Goal: Information Seeking & Learning: Learn about a topic

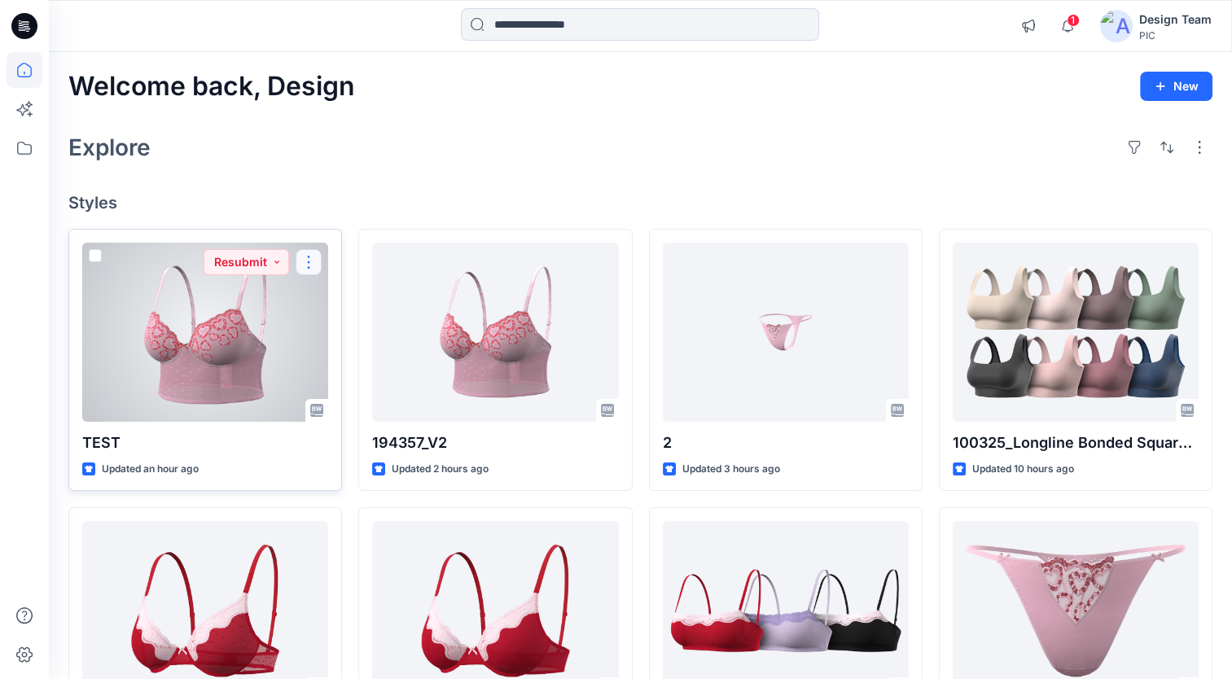
click at [309, 269] on button "button" at bounding box center [308, 262] width 26 height 26
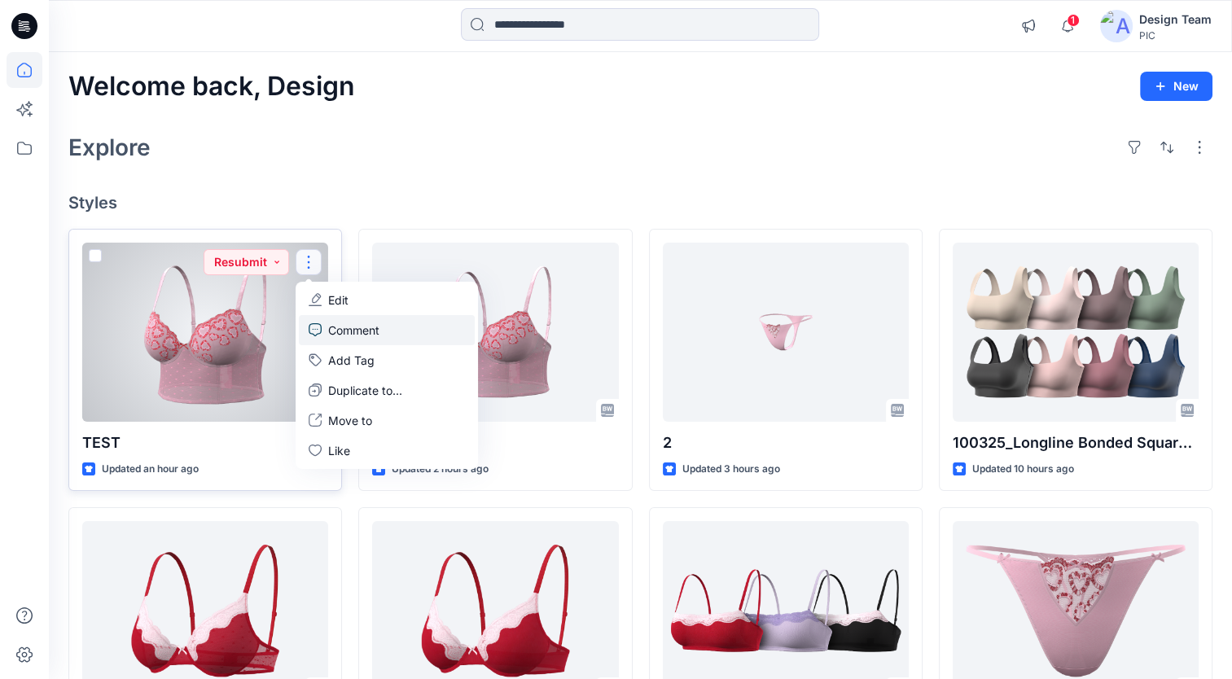
click at [365, 326] on p "Comment" at bounding box center [353, 330] width 51 height 17
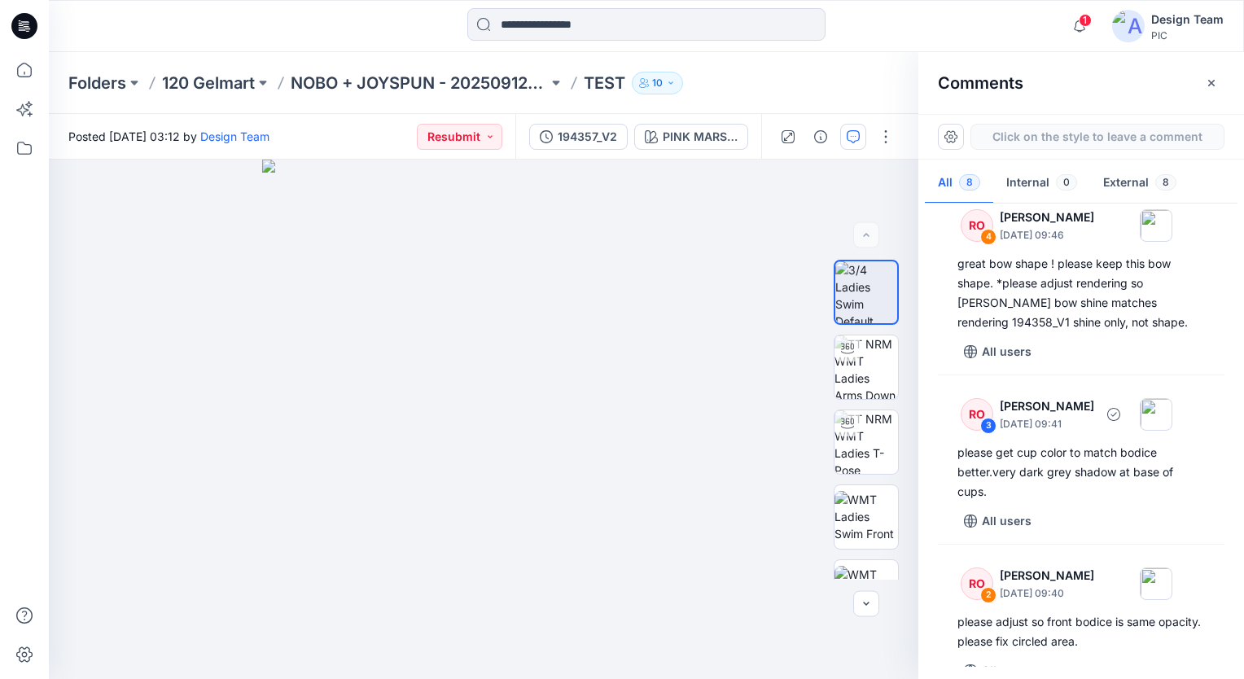
scroll to position [775, 0]
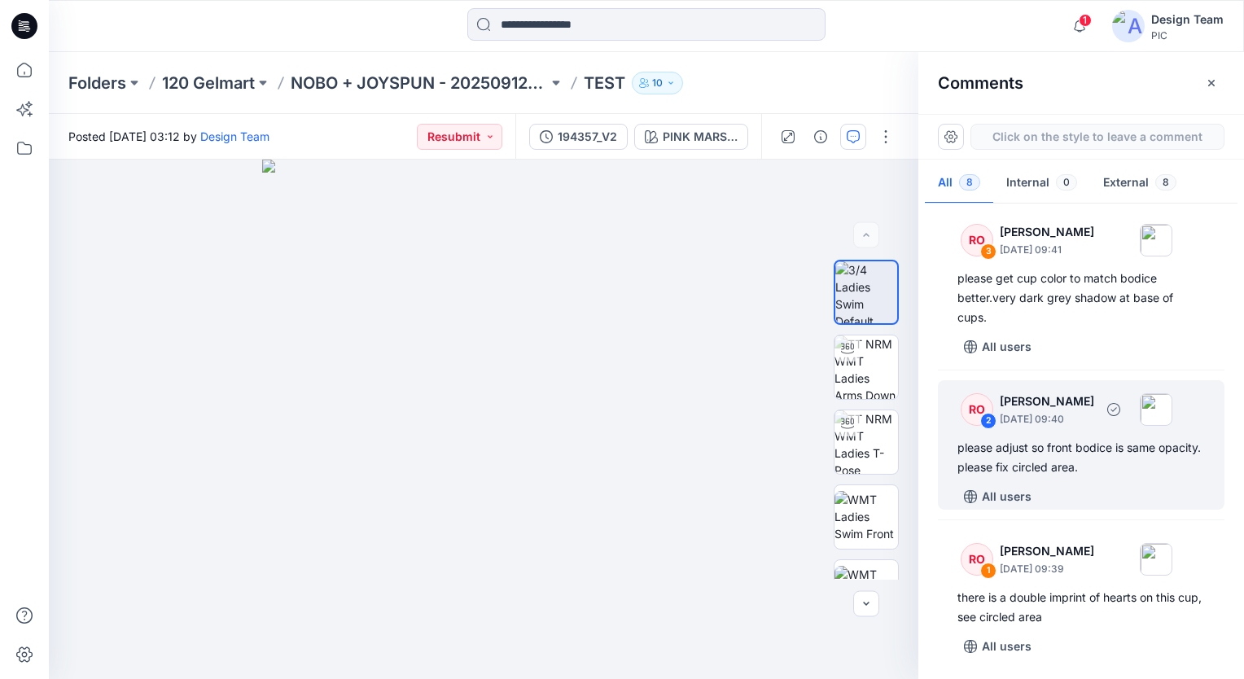
click at [1135, 461] on div "please adjust so front bodice is same opacity. please fix circled area." at bounding box center [1080, 457] width 247 height 39
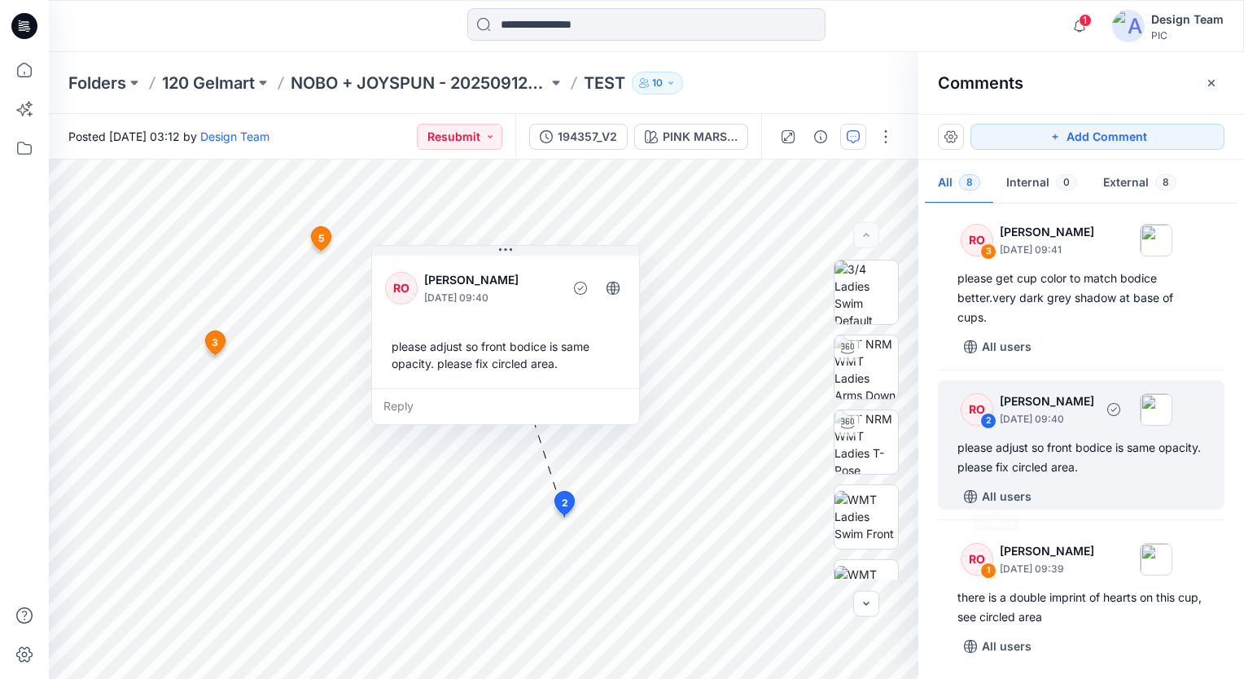
click at [1022, 471] on div "please adjust so front bodice is same opacity. please fix circled area." at bounding box center [1080, 457] width 247 height 39
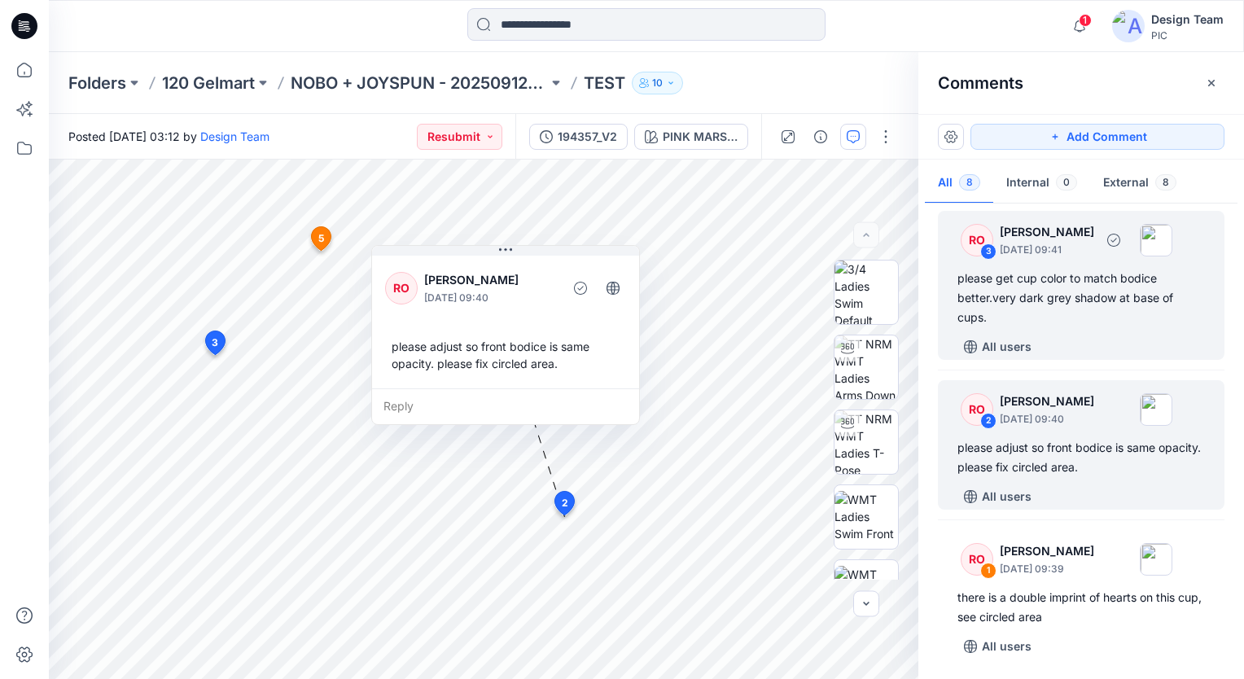
click at [1050, 313] on div "please get cup color to match bodice better.very dark grey shadow at base of cu…" at bounding box center [1080, 298] width 247 height 59
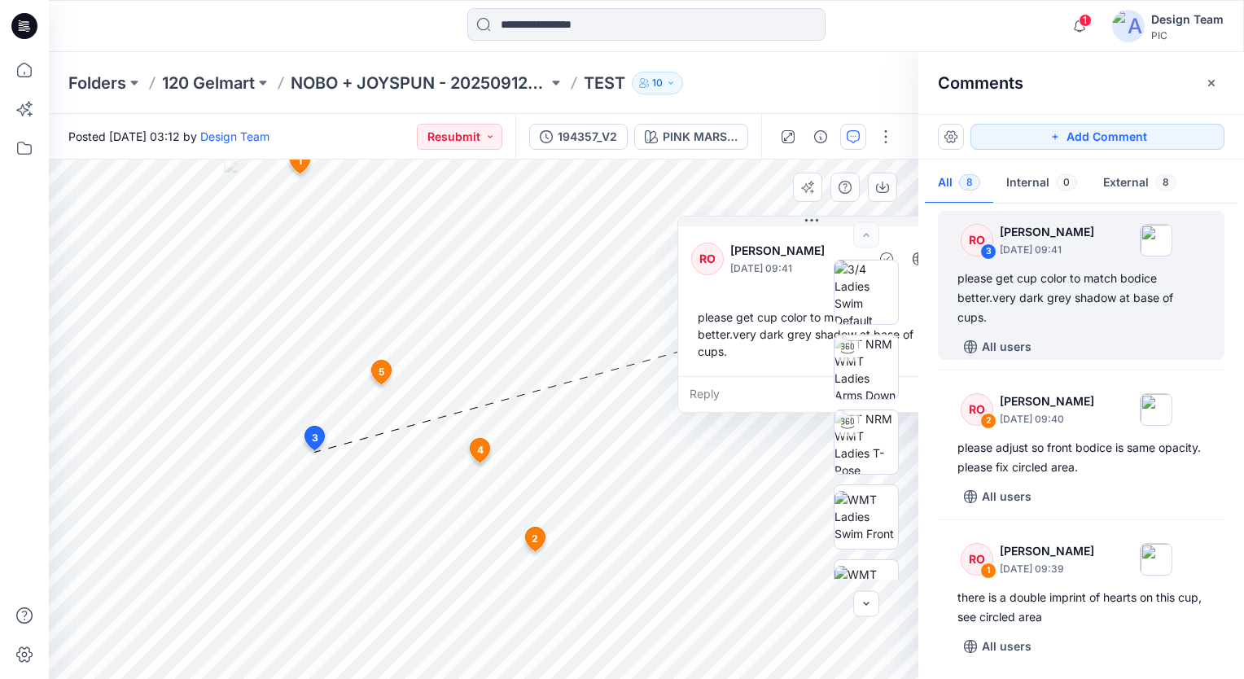
drag, startPoint x: 533, startPoint y: 326, endPoint x: 824, endPoint y: 243, distance: 302.2
click at [824, 243] on p "[PERSON_NAME]" at bounding box center [796, 251] width 133 height 20
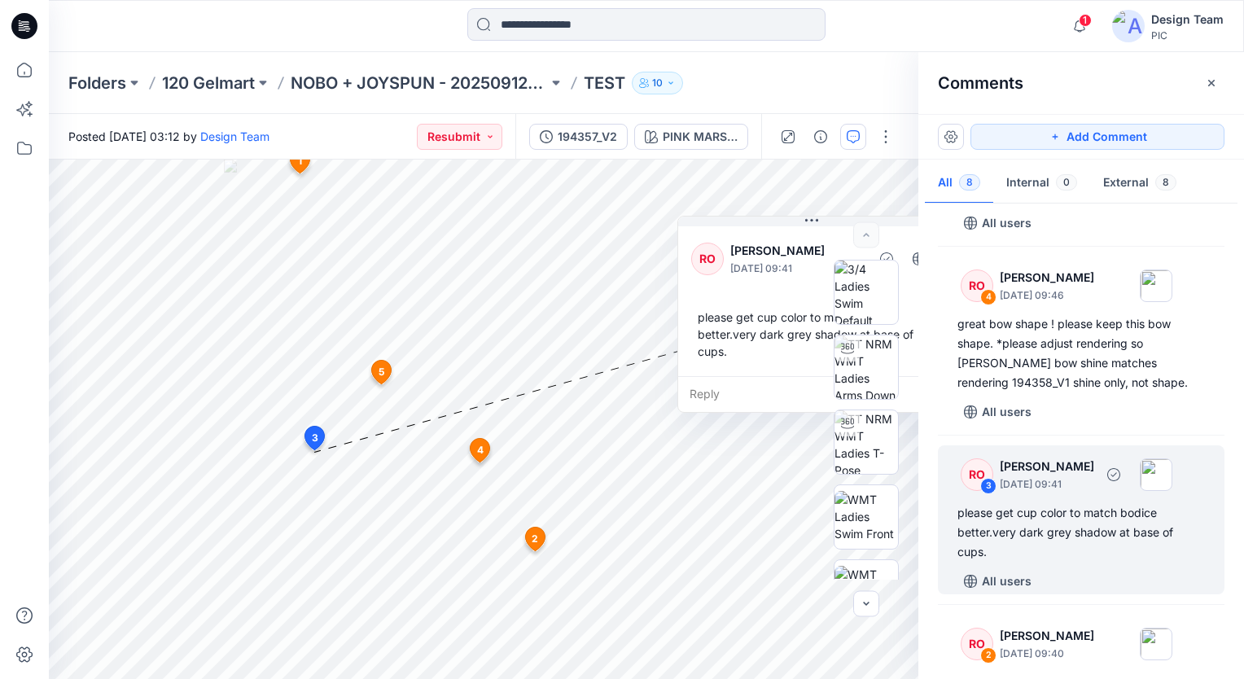
scroll to position [531, 0]
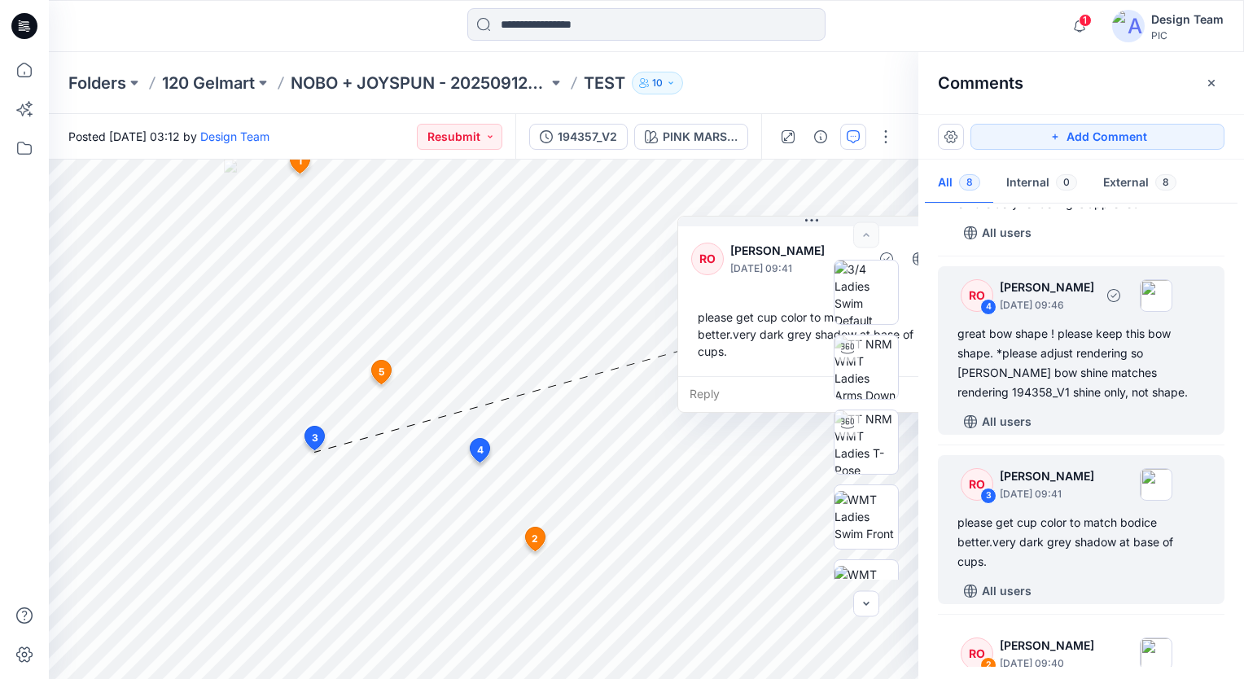
click at [1032, 343] on div "great bow shape ! please keep this bow shape. *please adjust rendering so [PERS…" at bounding box center [1080, 363] width 247 height 78
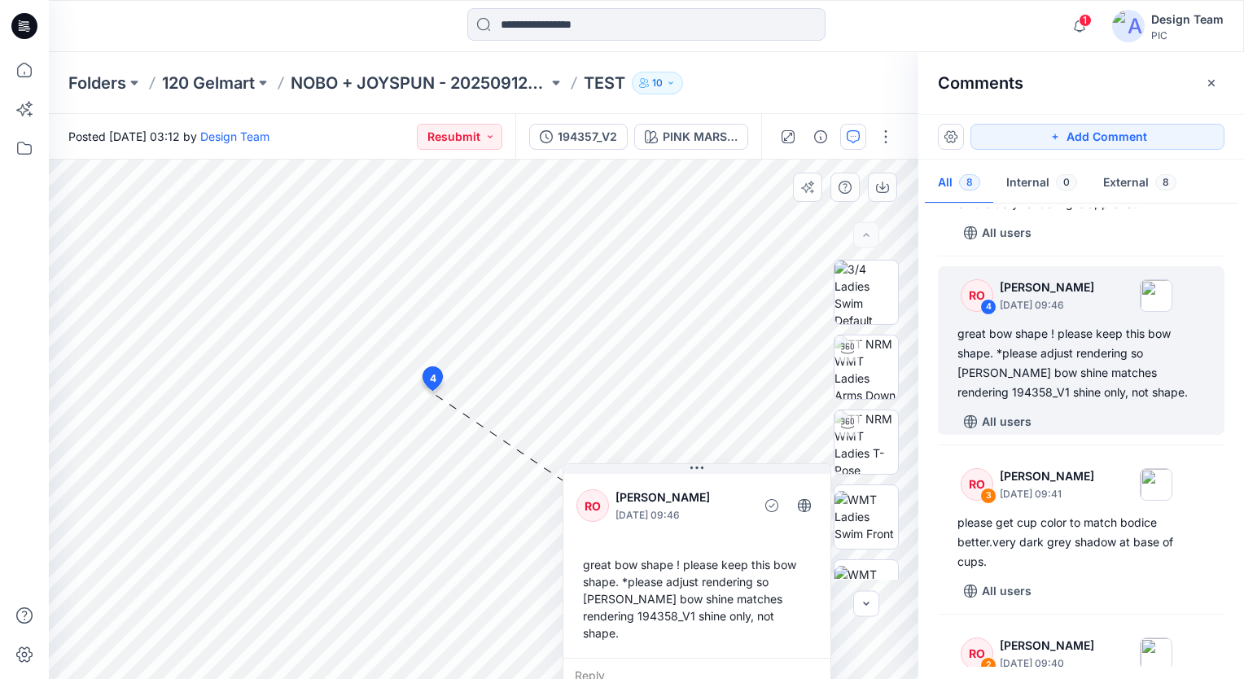
drag, startPoint x: 533, startPoint y: 277, endPoint x: 702, endPoint y: 525, distance: 300.1
click at [702, 525] on div "RO [PERSON_NAME] [DATE] 09:46" at bounding box center [696, 506] width 241 height 45
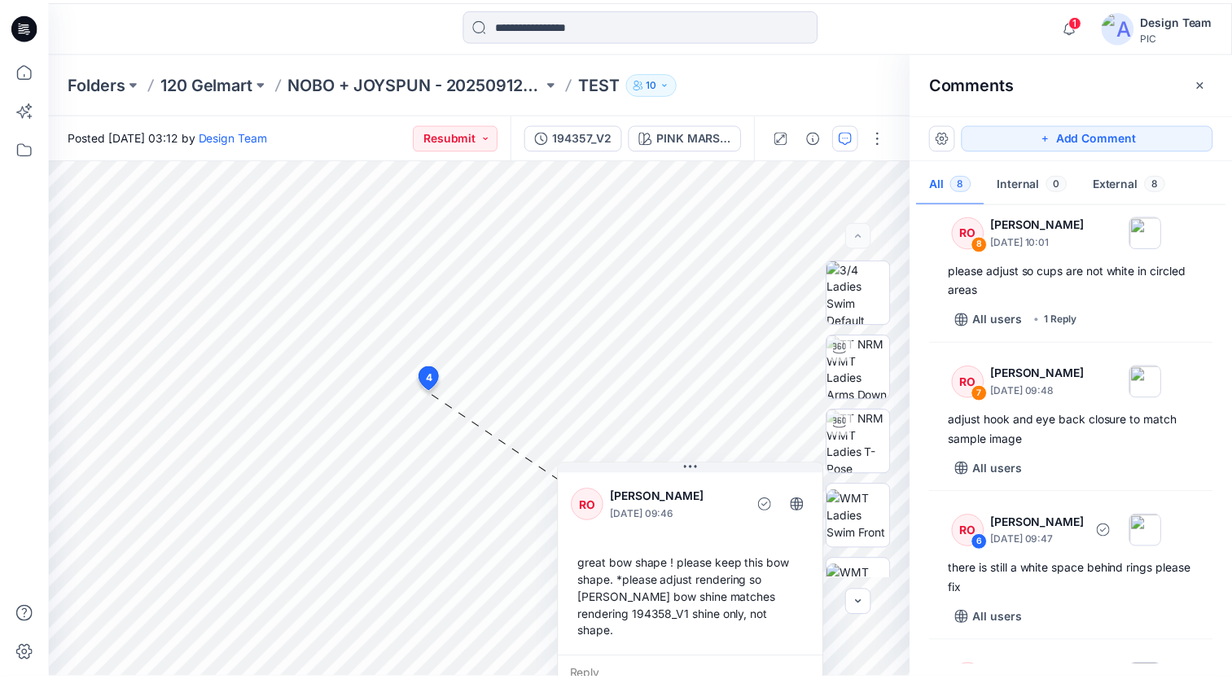
scroll to position [0, 0]
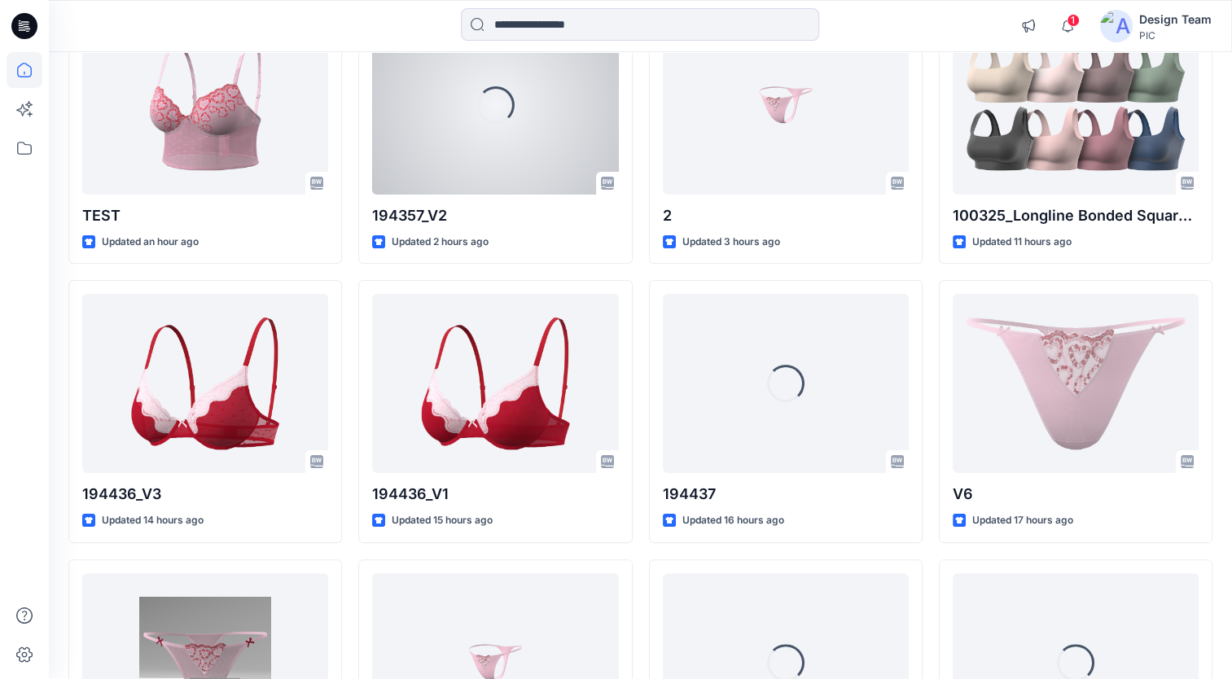
scroll to position [244, 0]
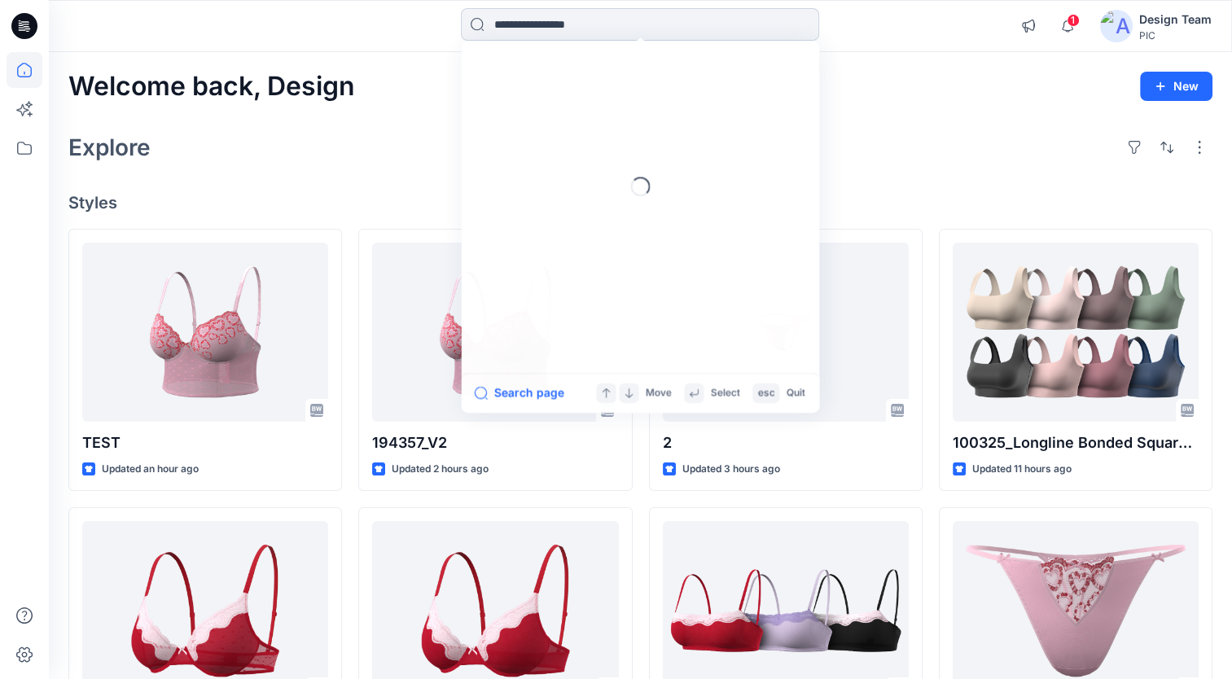
click at [602, 20] on input at bounding box center [640, 24] width 358 height 33
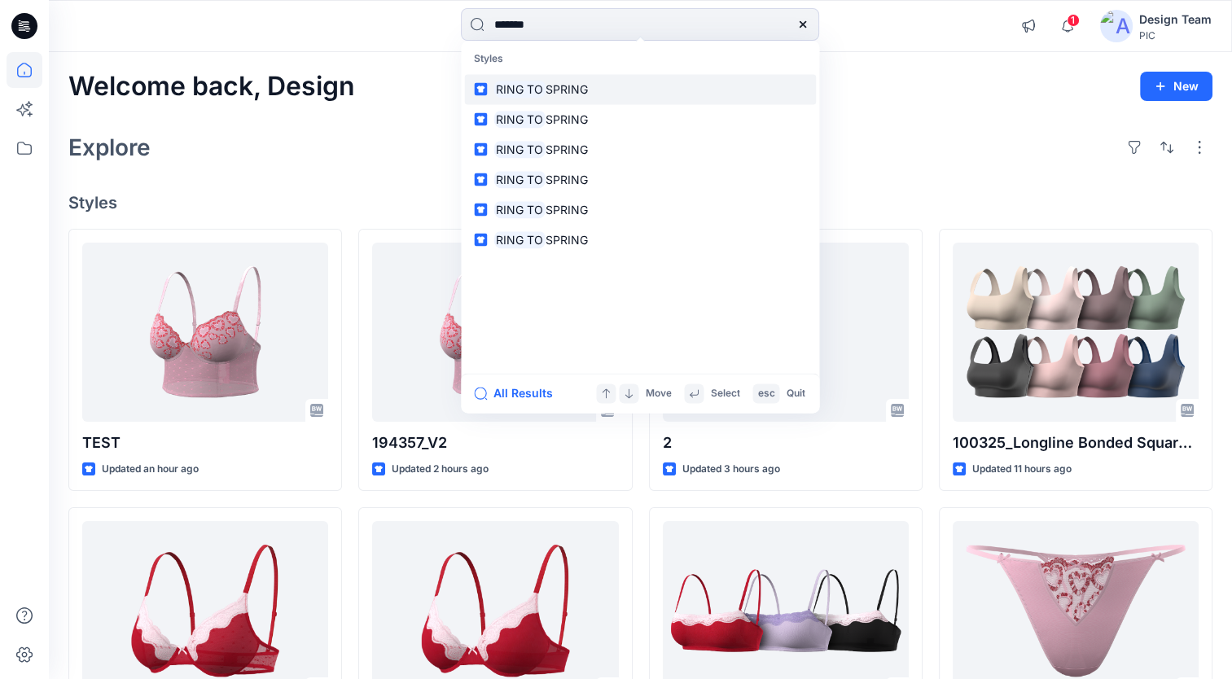
type input "*******"
click at [595, 94] on link "RING TO SPRING" at bounding box center [640, 89] width 352 height 30
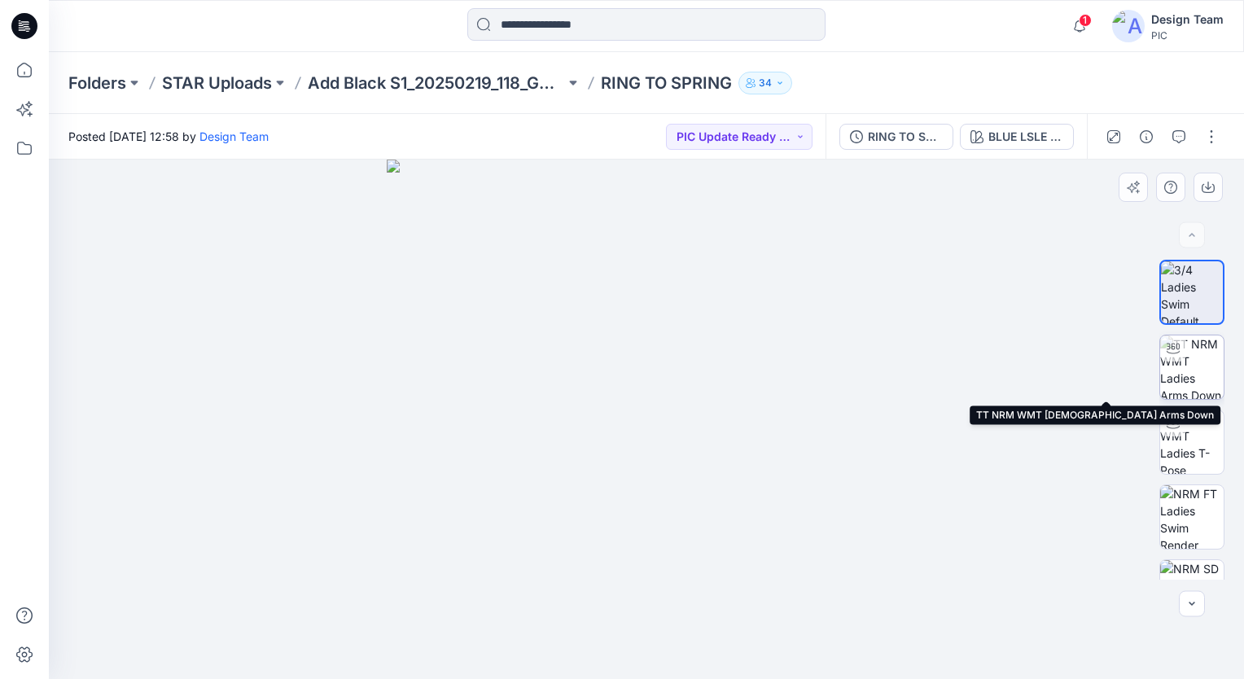
click at [1193, 363] on img at bounding box center [1191, 366] width 63 height 63
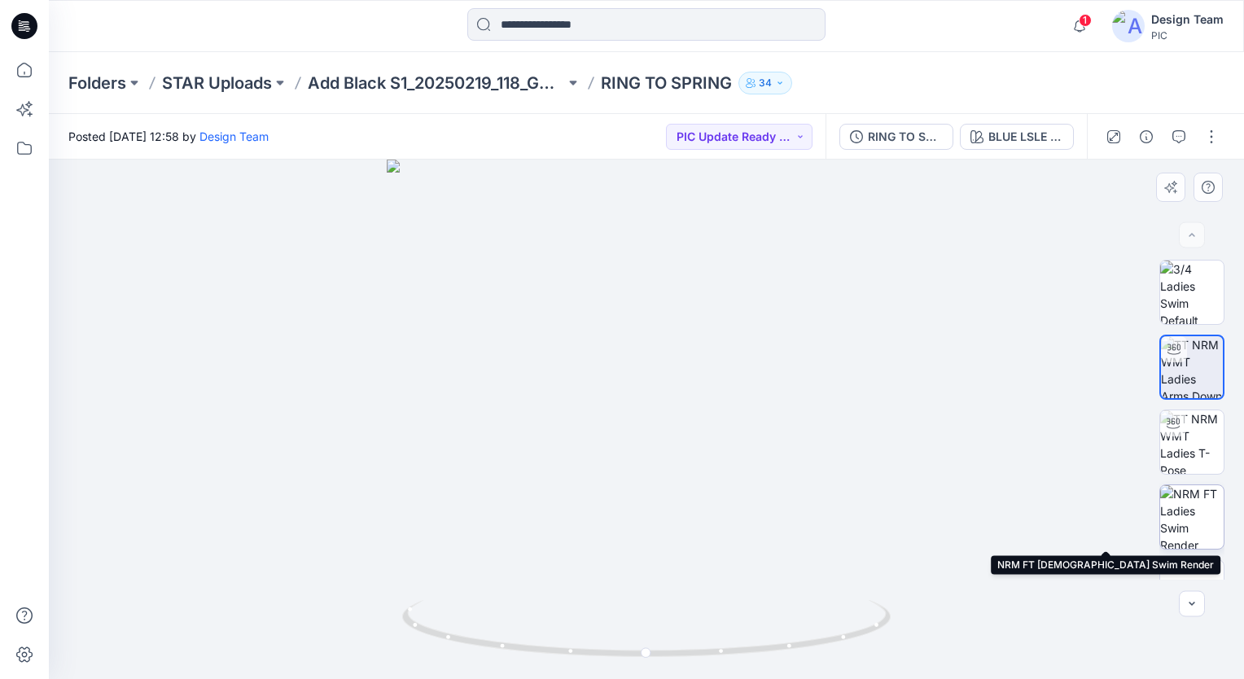
click at [1197, 523] on img at bounding box center [1191, 516] width 63 height 63
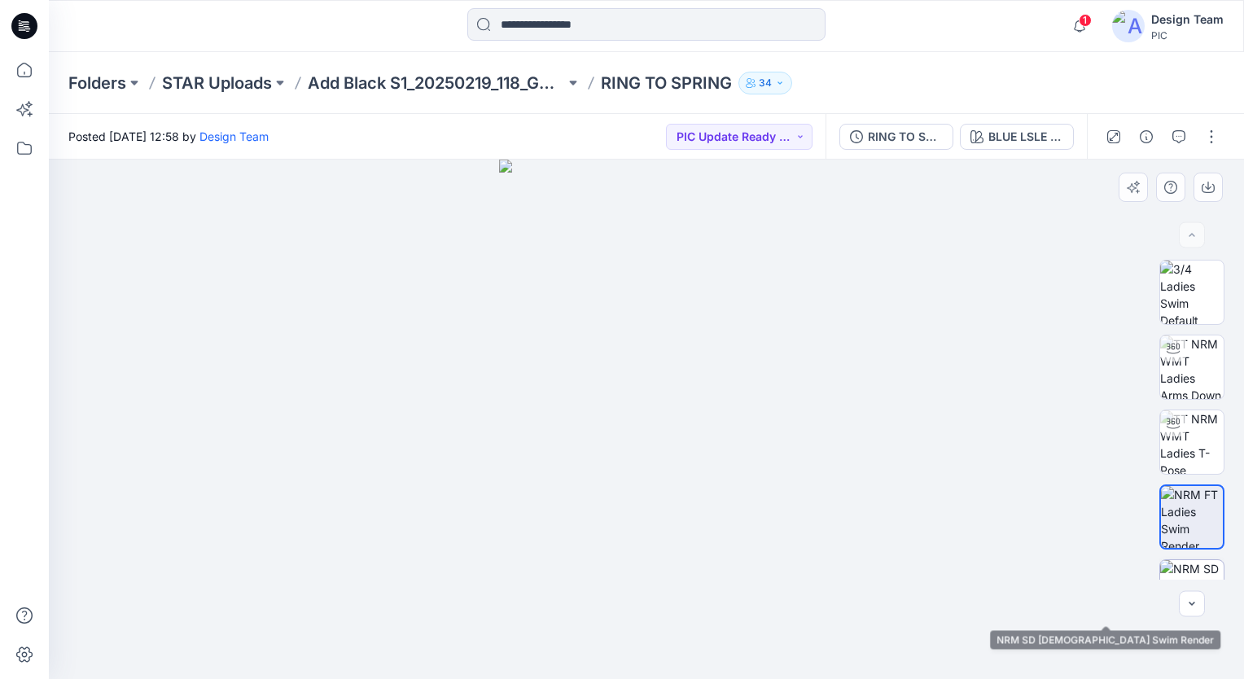
scroll to position [119, 0]
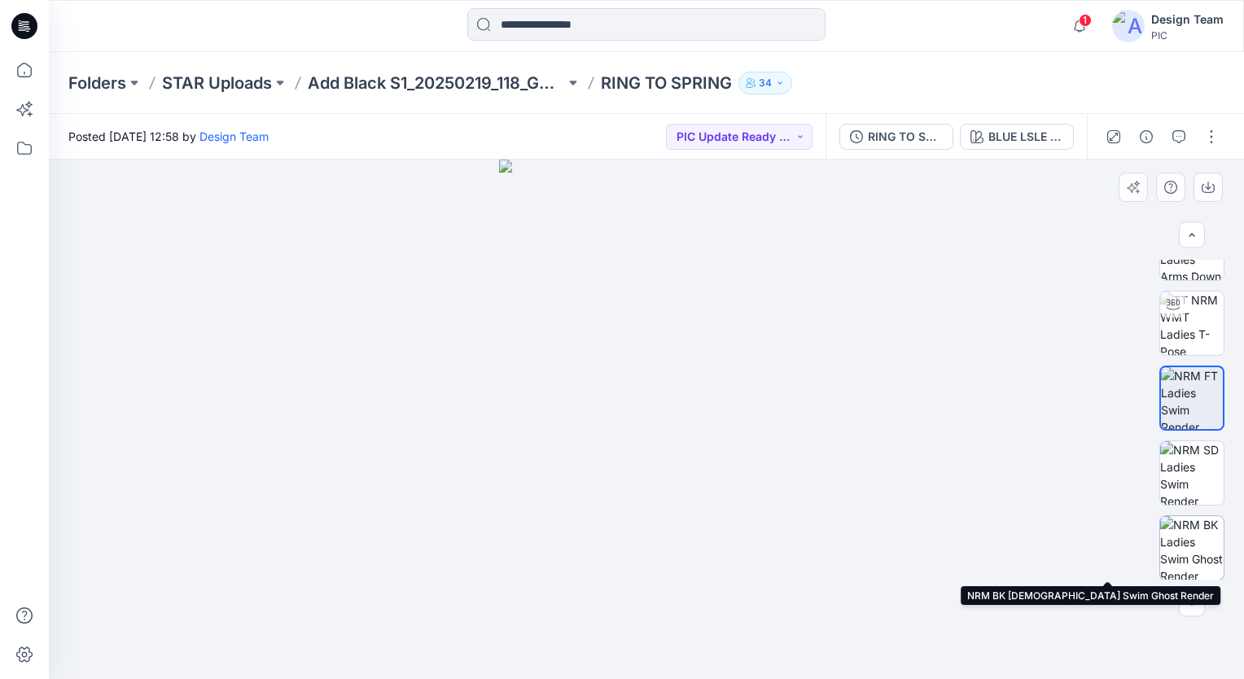
click at [1180, 532] on img at bounding box center [1191, 547] width 63 height 63
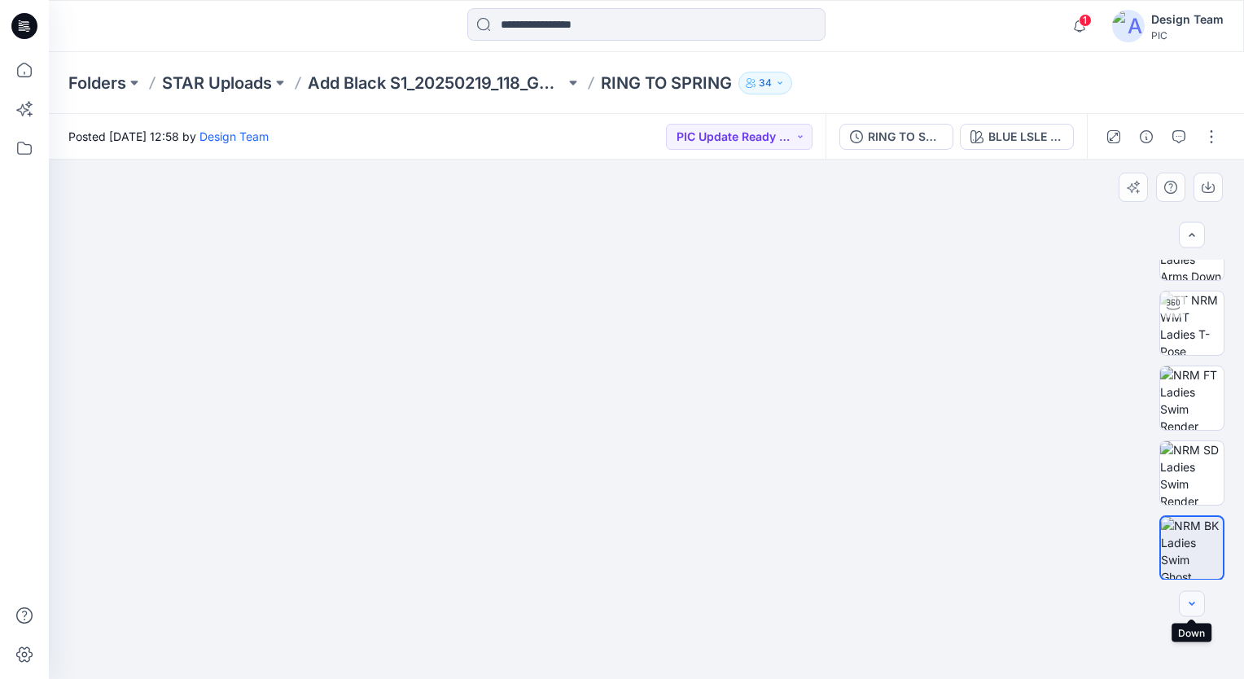
click at [1192, 611] on button "button" at bounding box center [1192, 604] width 26 height 26
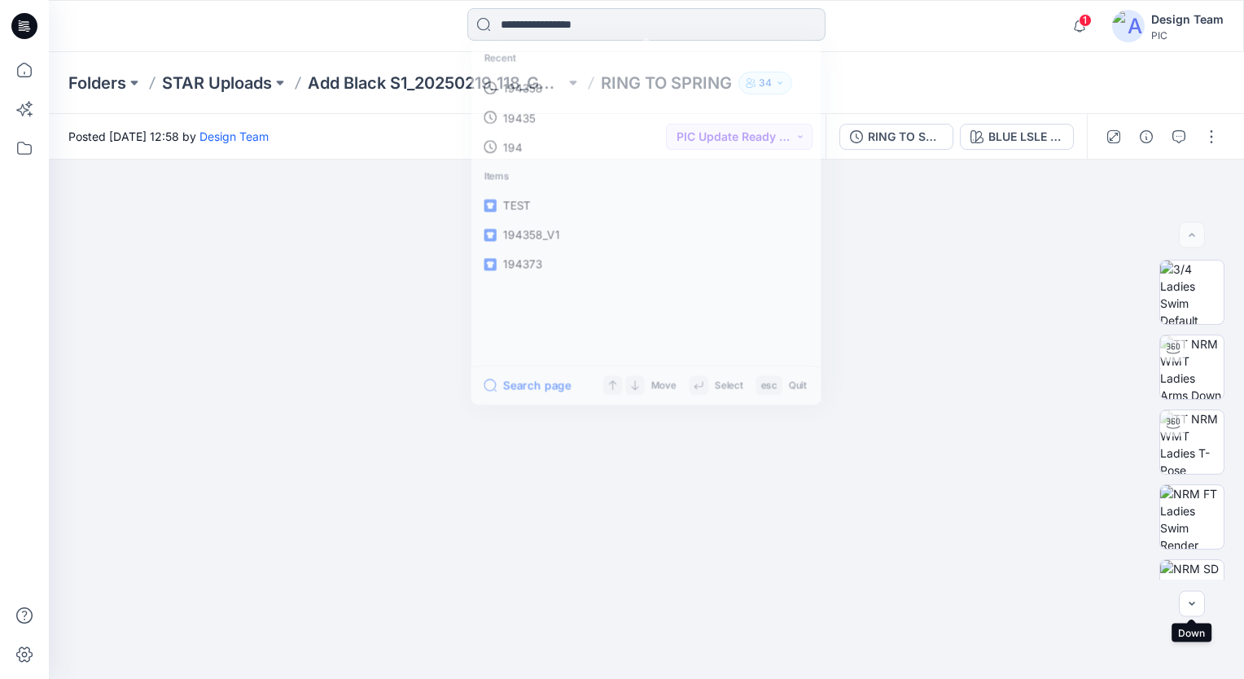
click at [659, 36] on input at bounding box center [646, 24] width 358 height 33
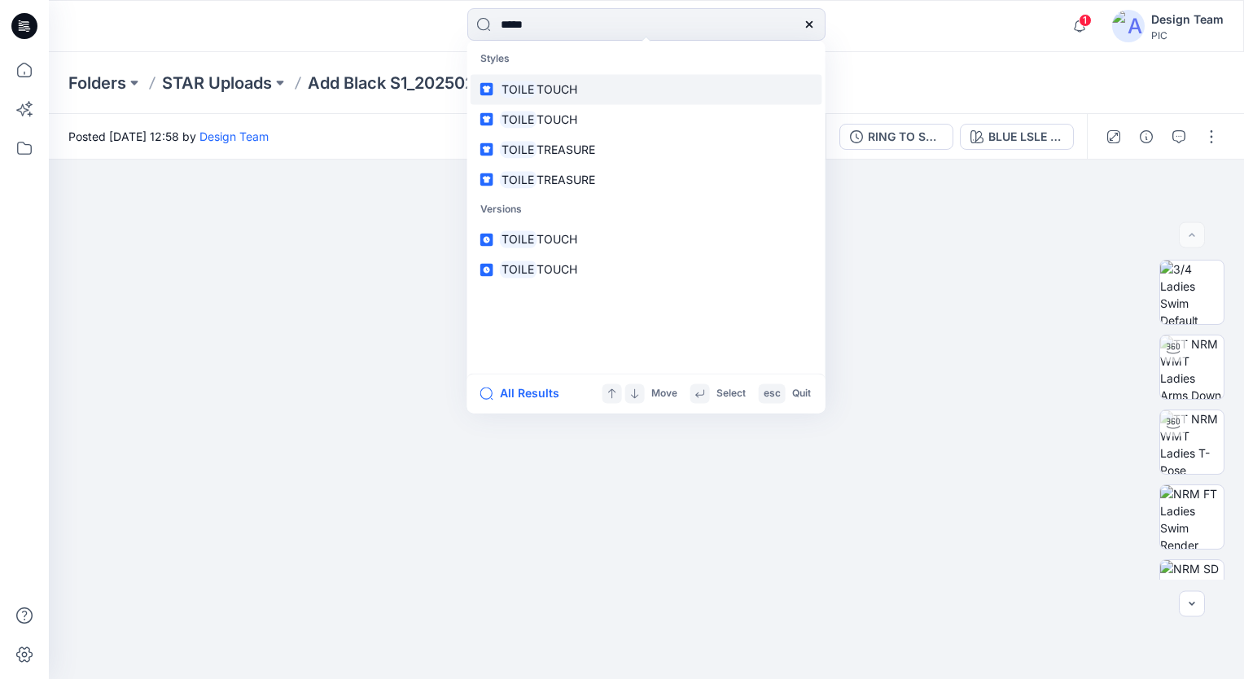
type input "*****"
click at [617, 90] on link "TOILE TOUCH" at bounding box center [647, 89] width 352 height 30
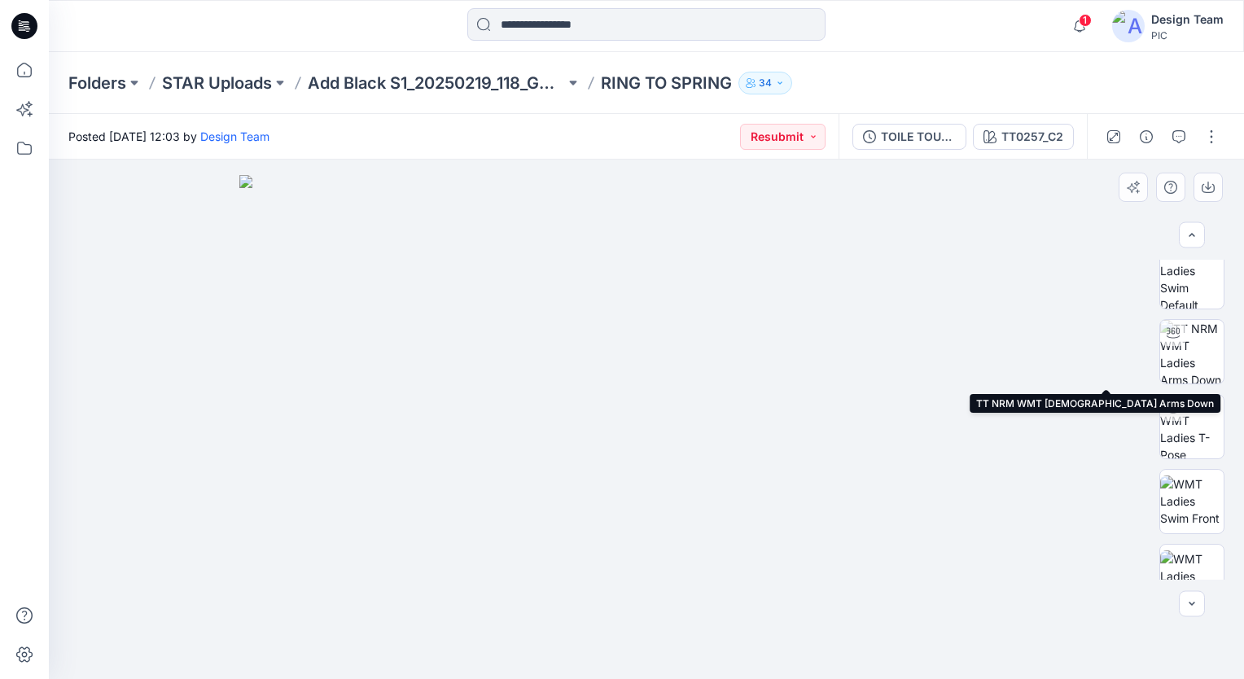
scroll to position [11, 0]
click at [1197, 360] on img at bounding box center [1191, 355] width 63 height 63
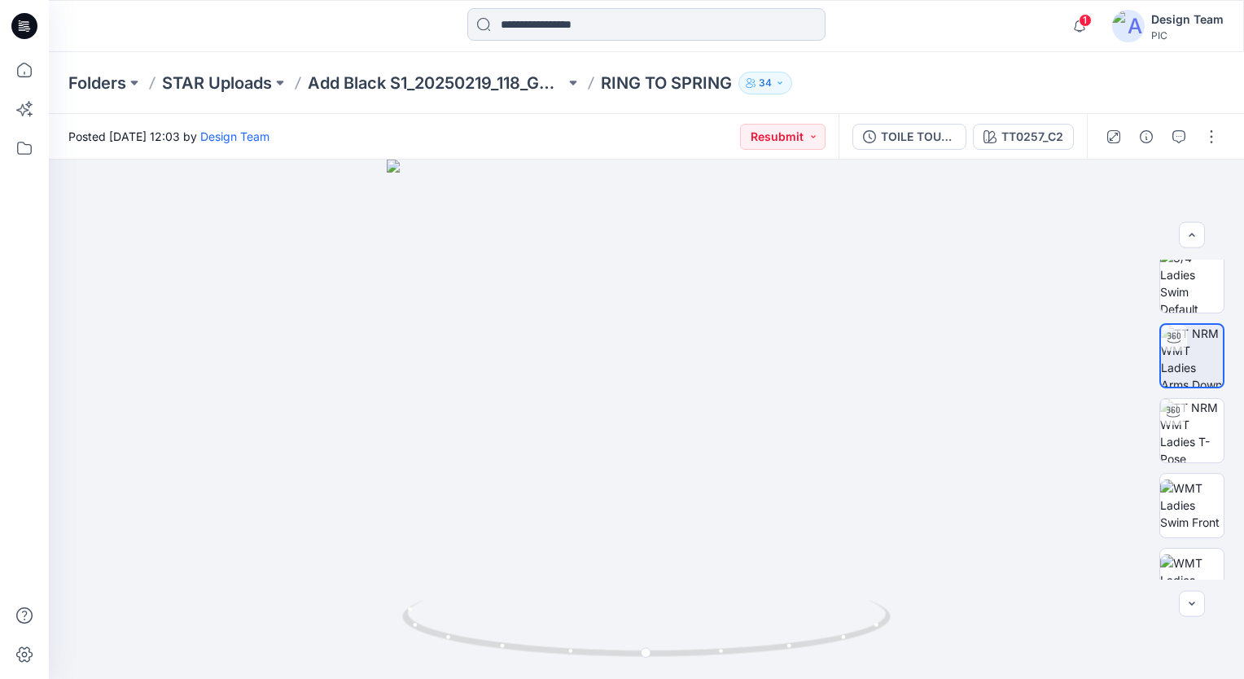
click at [644, 33] on input at bounding box center [646, 24] width 358 height 33
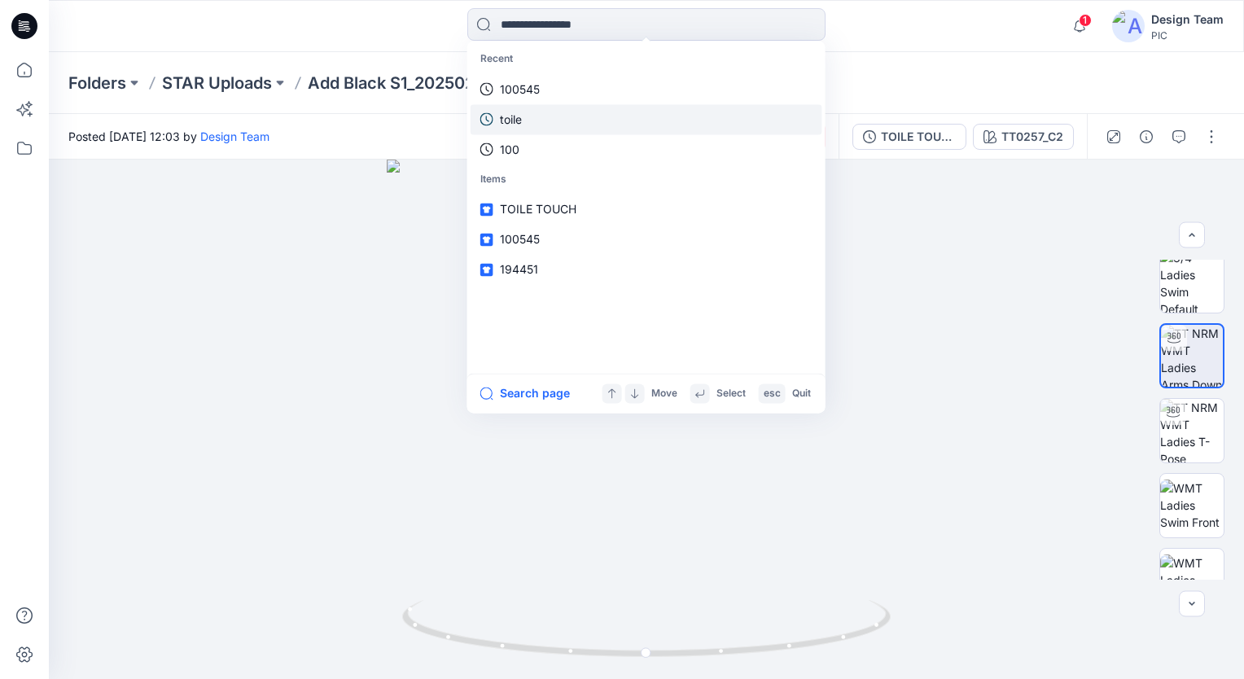
click at [545, 124] on link "toile" at bounding box center [647, 119] width 352 height 30
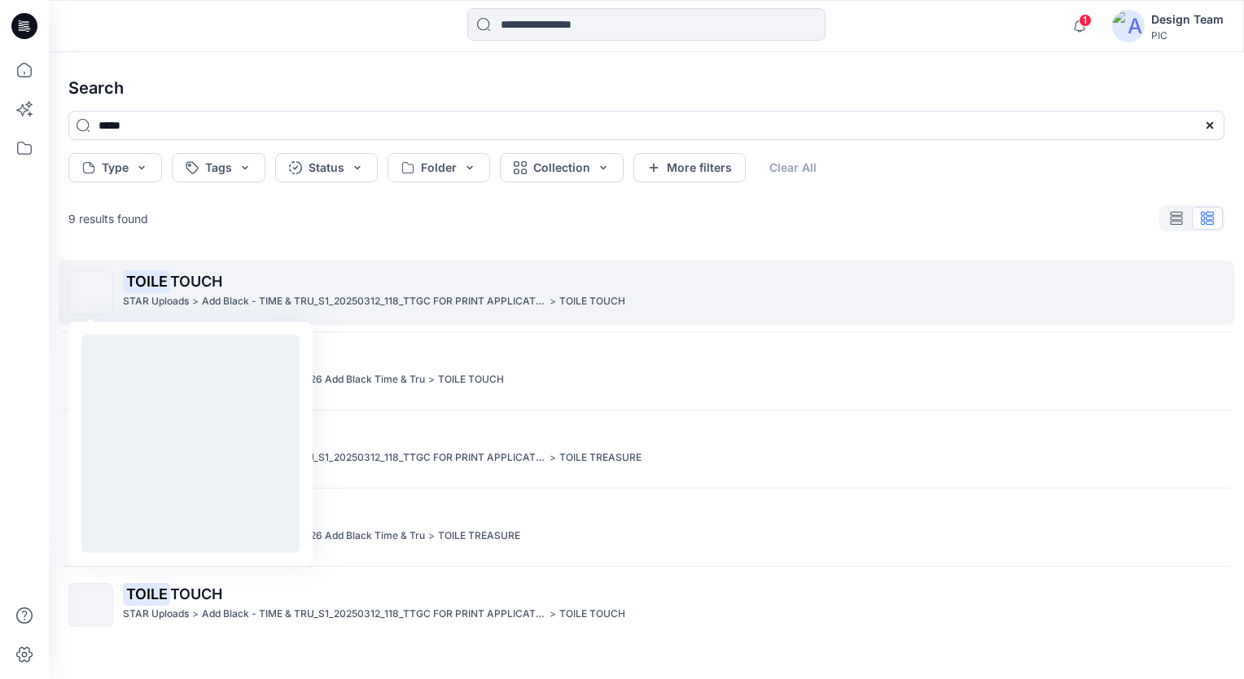
click at [91, 293] on img at bounding box center [91, 293] width 0 height 0
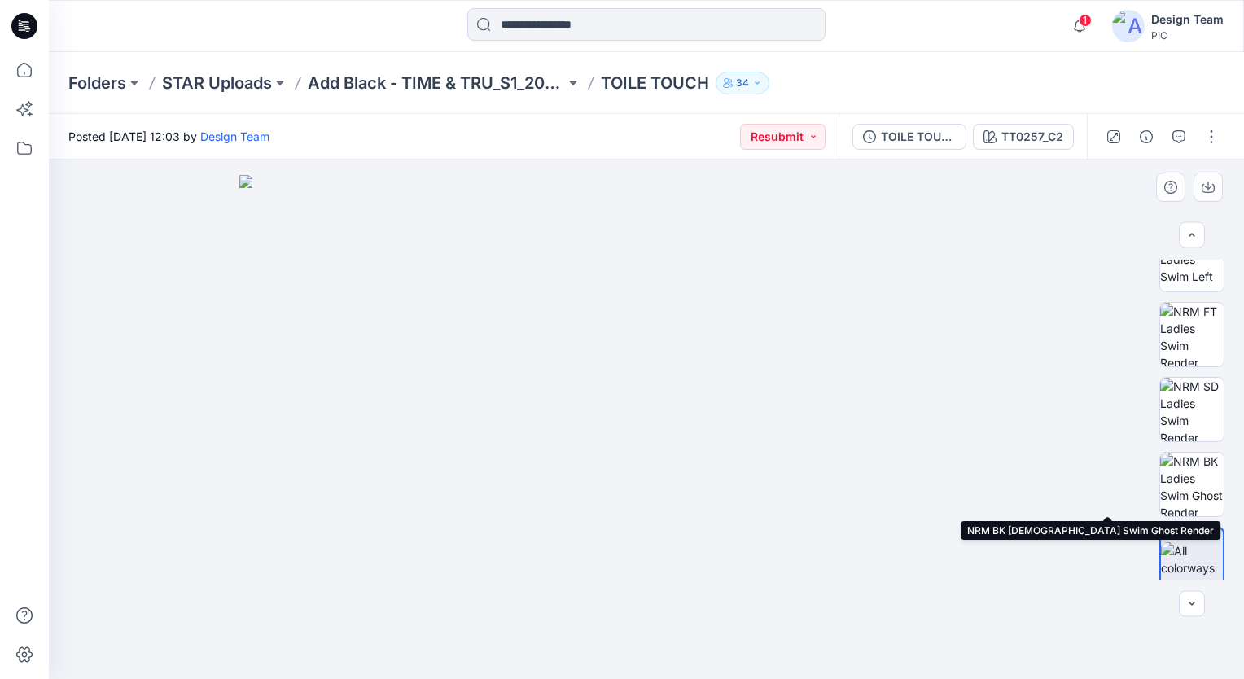
scroll to position [418, 0]
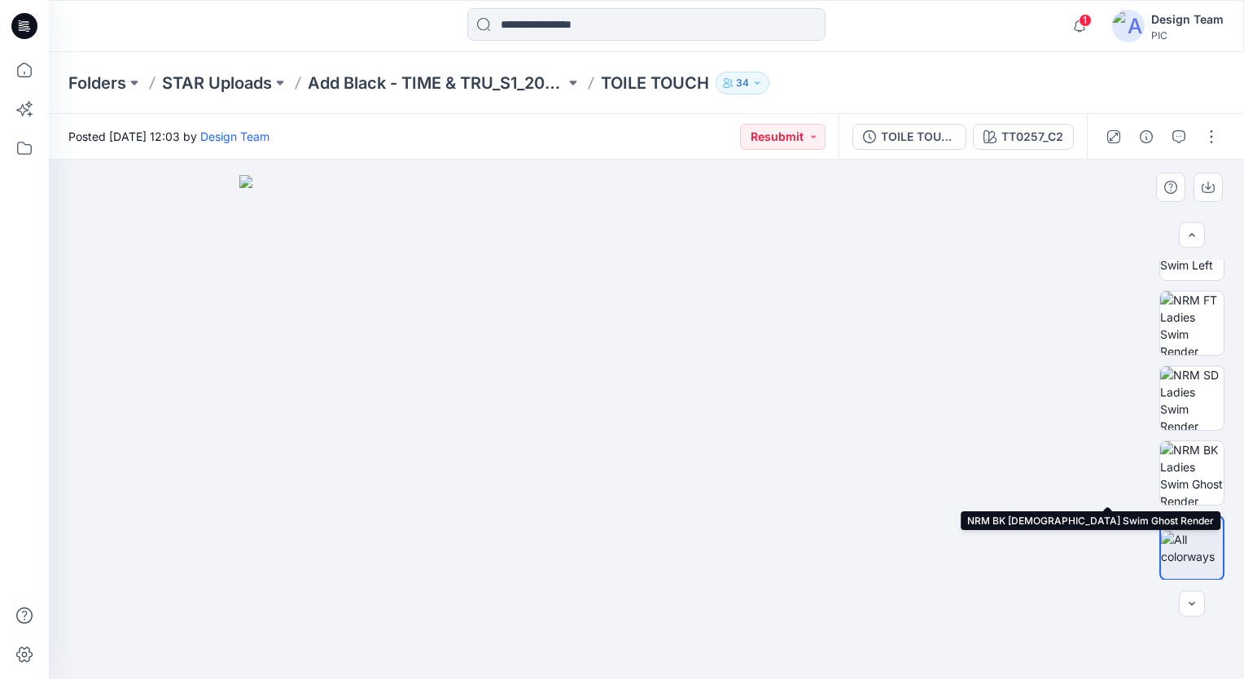
click at [1197, 488] on img at bounding box center [1191, 472] width 63 height 63
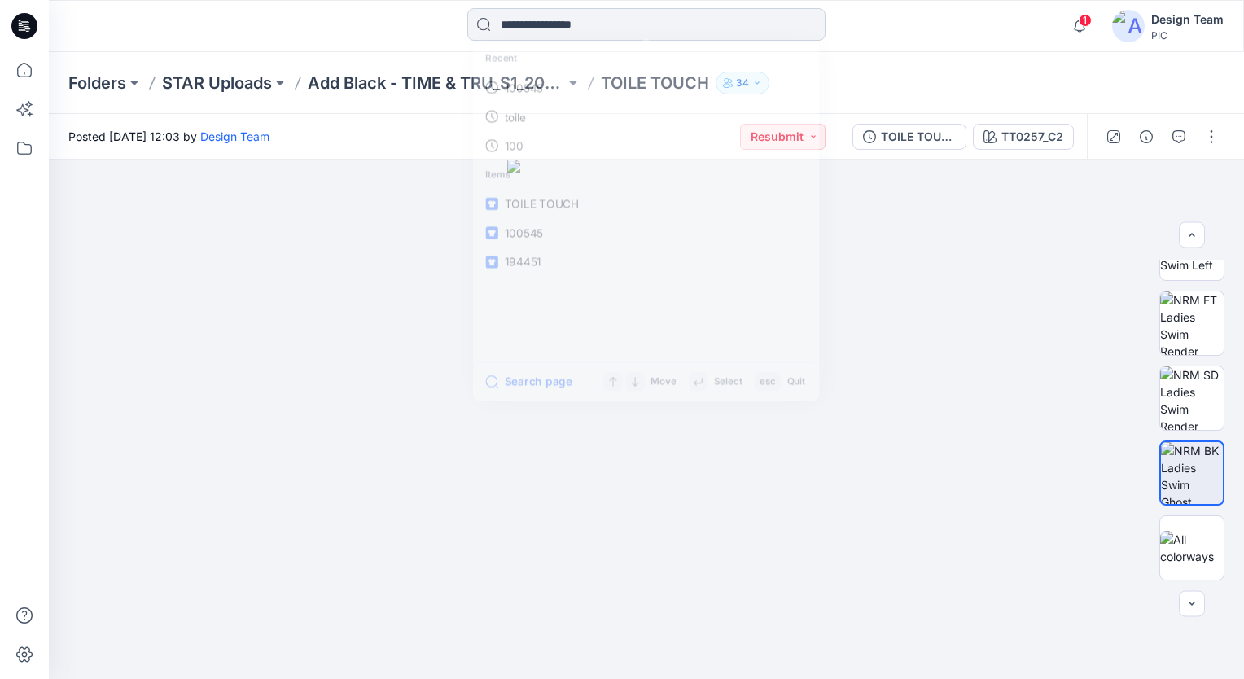
click at [528, 24] on input at bounding box center [646, 24] width 358 height 33
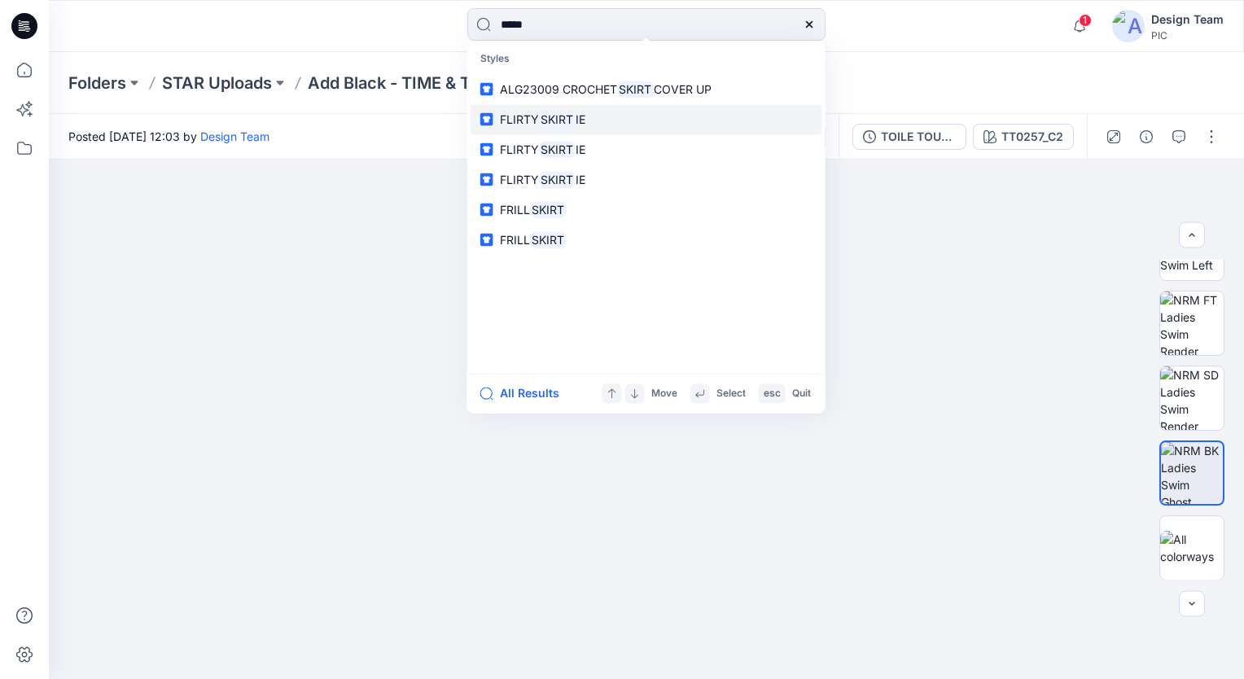
type input "*****"
click at [638, 124] on link "FLIRTY SKIRT IE" at bounding box center [647, 119] width 352 height 30
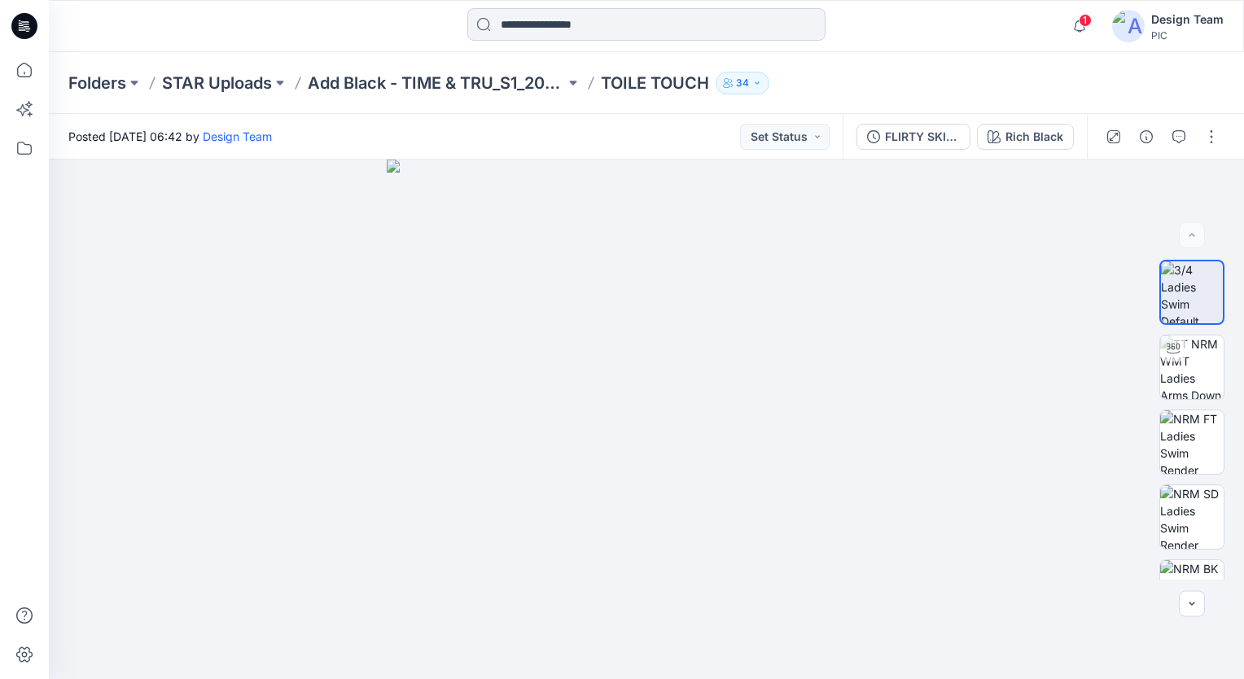
click at [624, 30] on input at bounding box center [646, 24] width 358 height 33
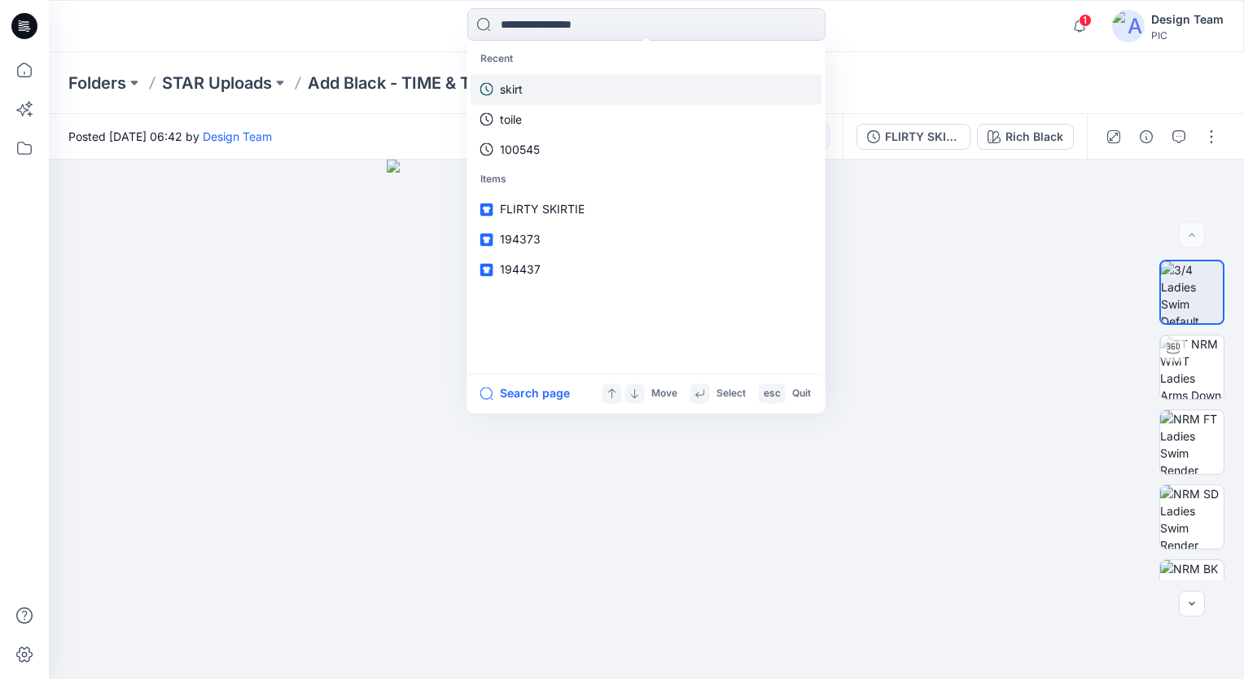
click at [545, 94] on link "skirt" at bounding box center [647, 89] width 352 height 30
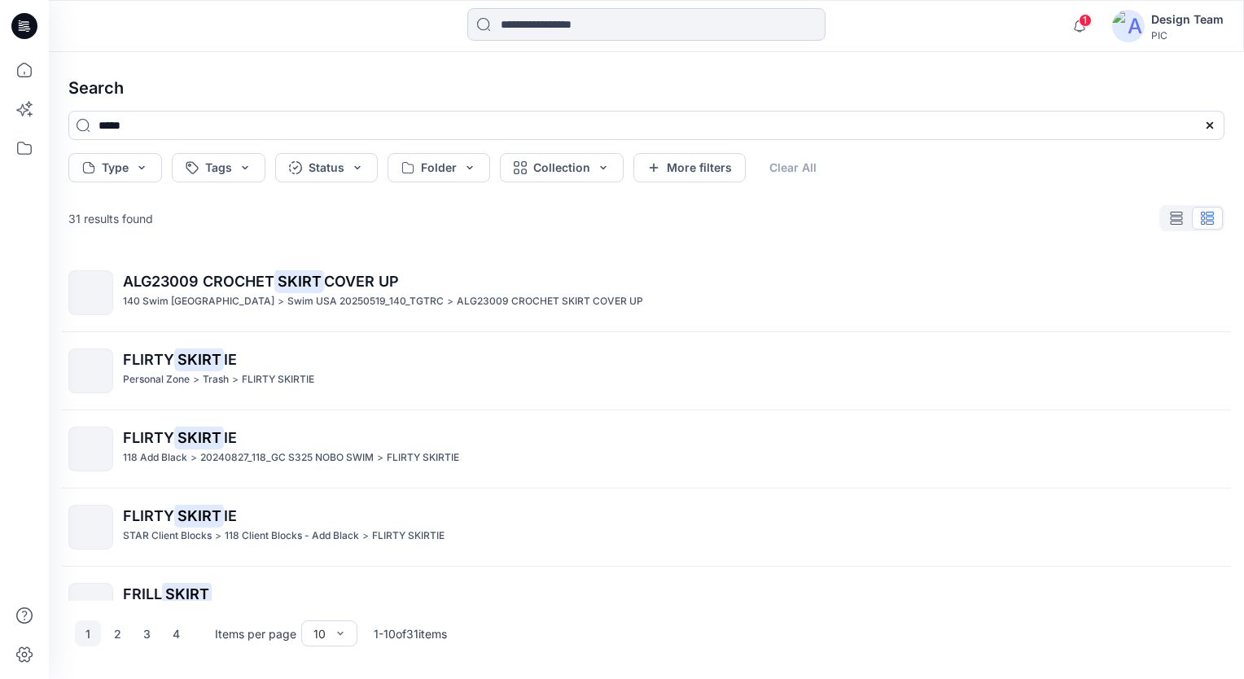
click at [554, 22] on input at bounding box center [646, 24] width 358 height 33
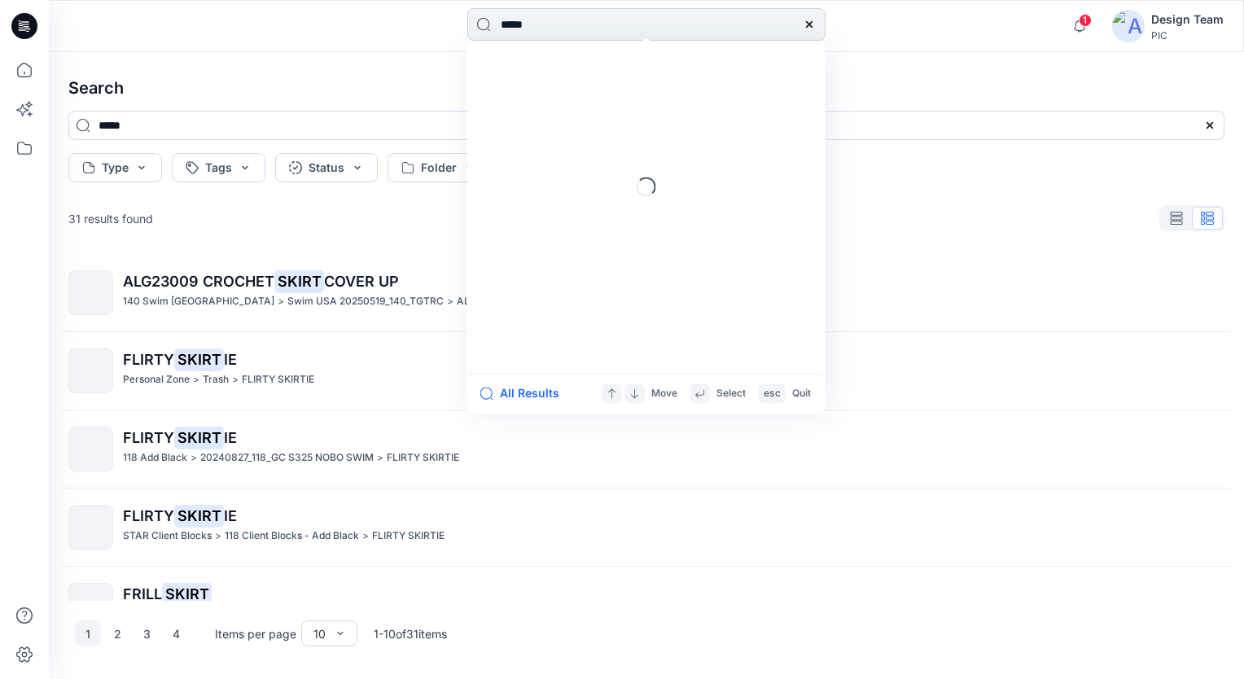
type input "******"
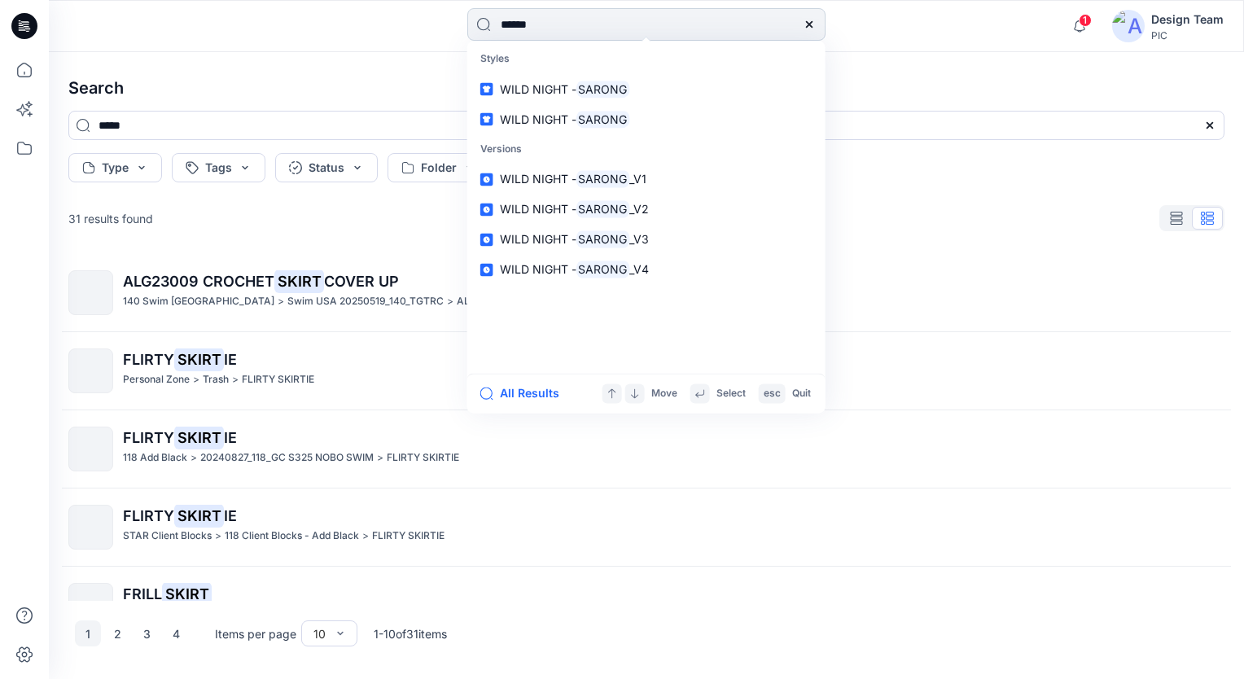
type input "******"
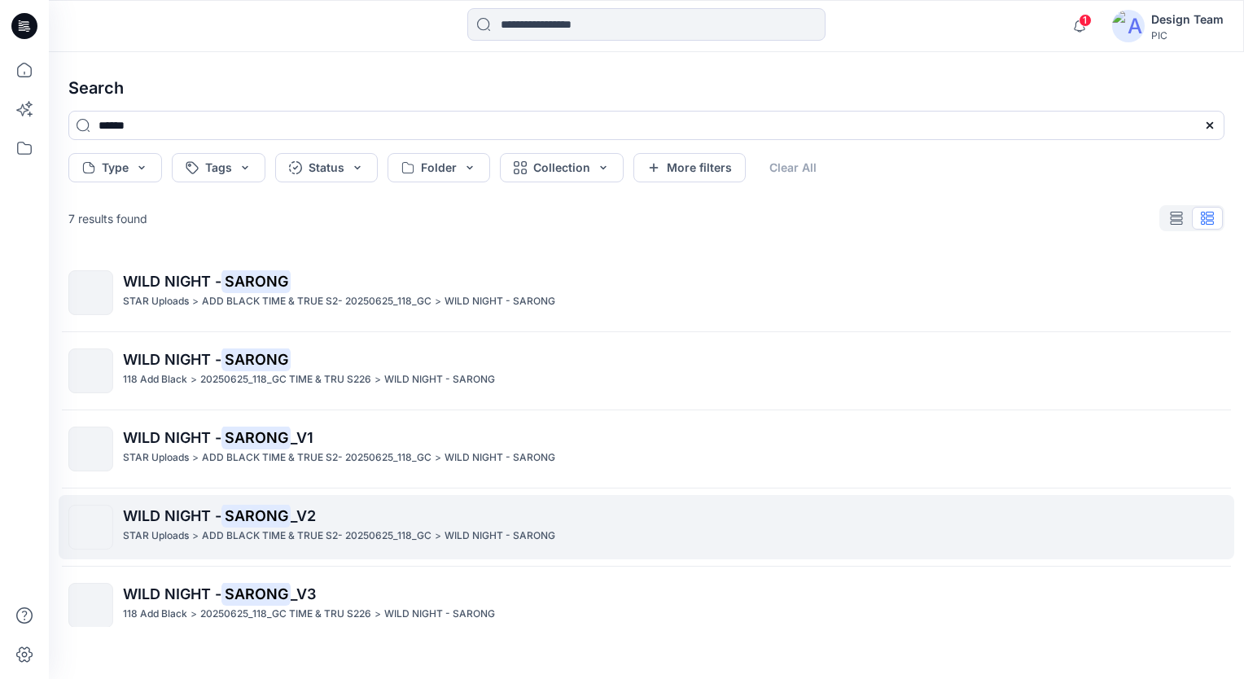
scroll to position [173, 0]
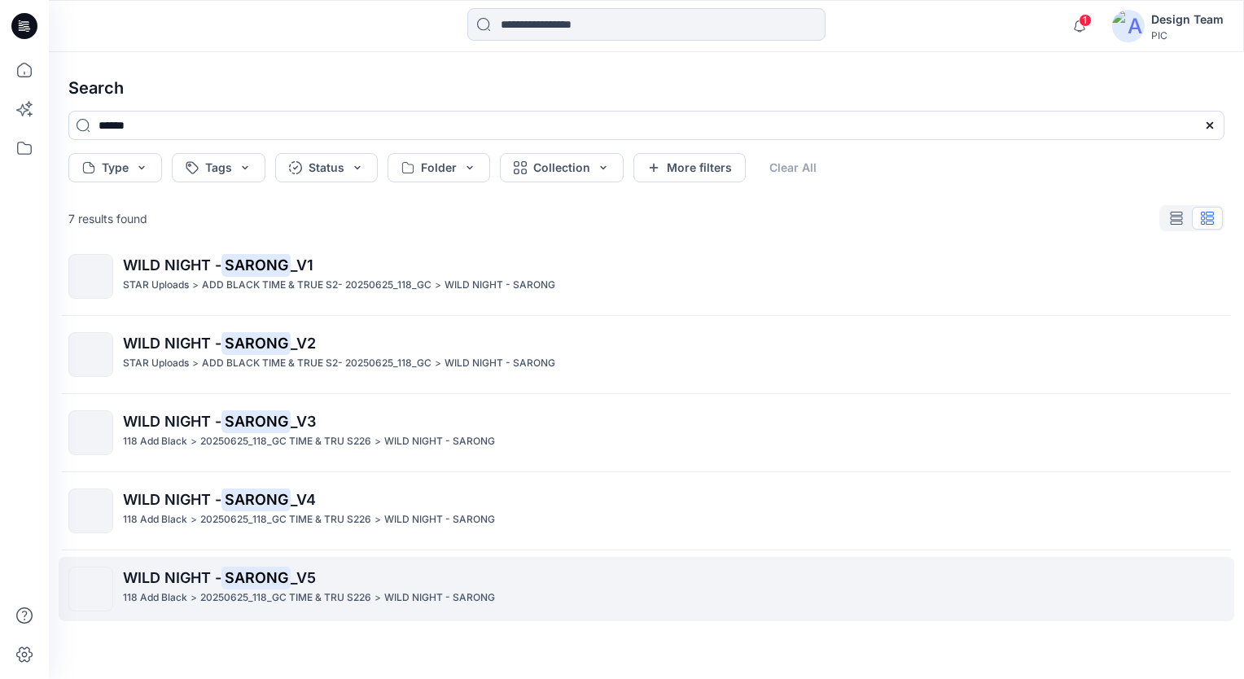
click at [532, 586] on p "WILD NIGHT - SARONG _V5" at bounding box center [673, 578] width 1101 height 23
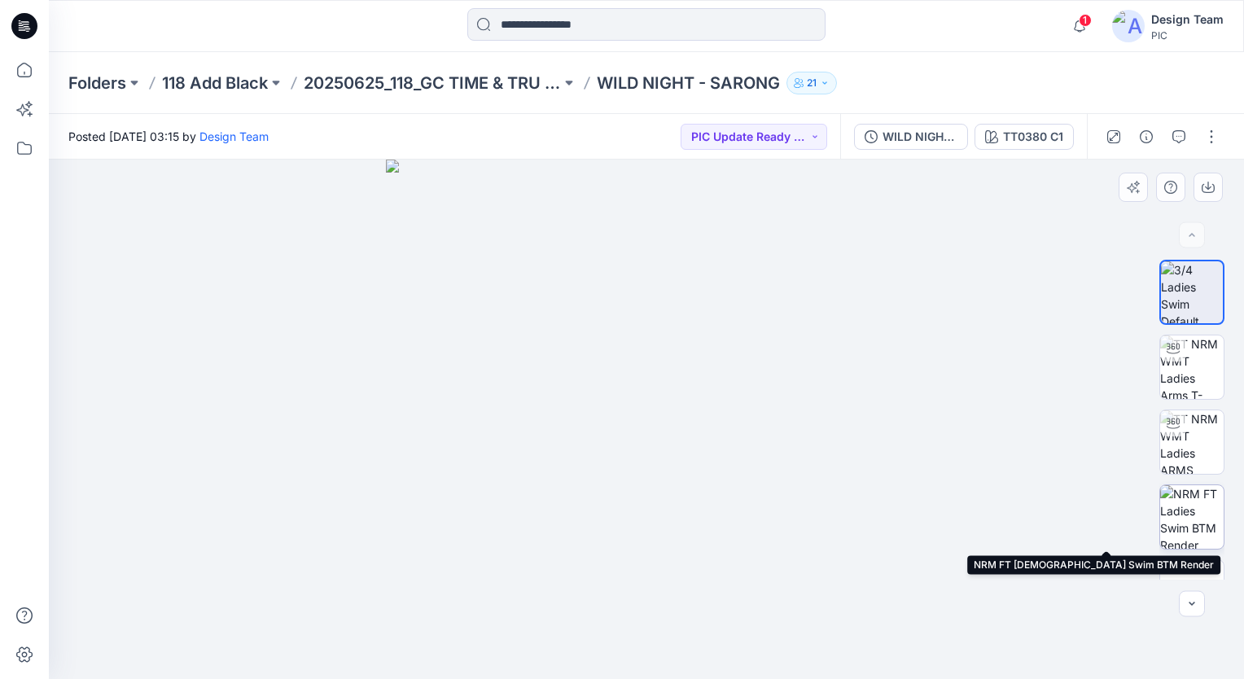
click at [1193, 528] on img at bounding box center [1191, 516] width 63 height 63
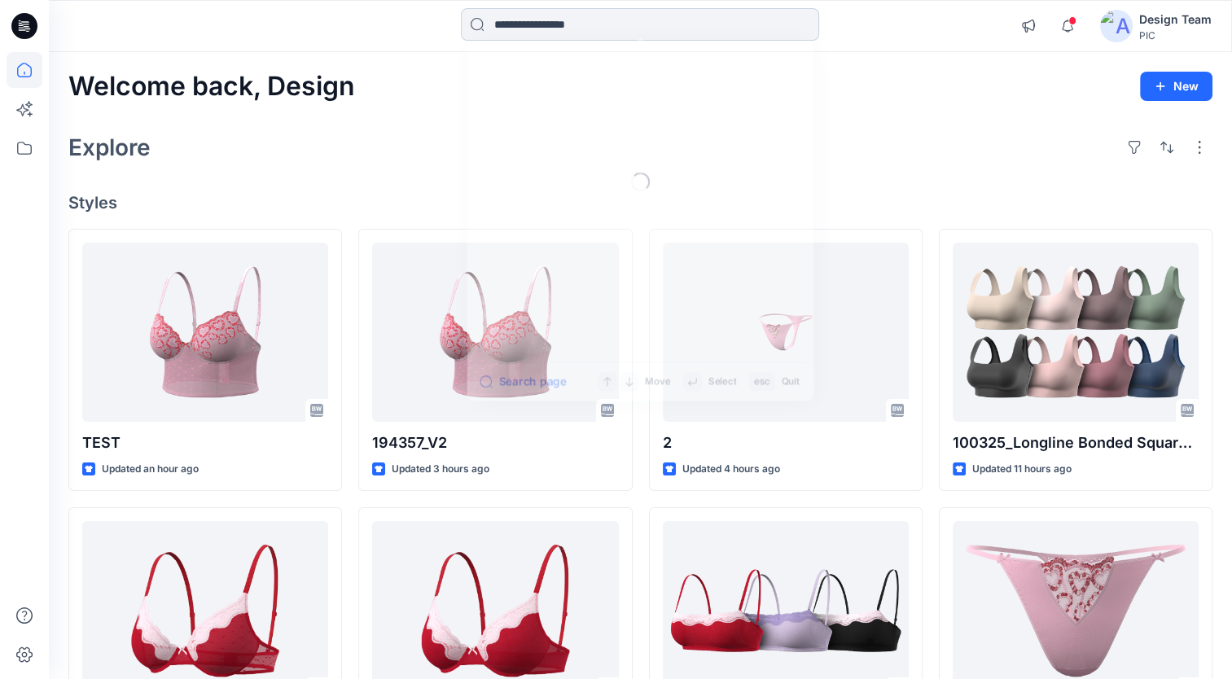
click at [523, 32] on input at bounding box center [640, 24] width 358 height 33
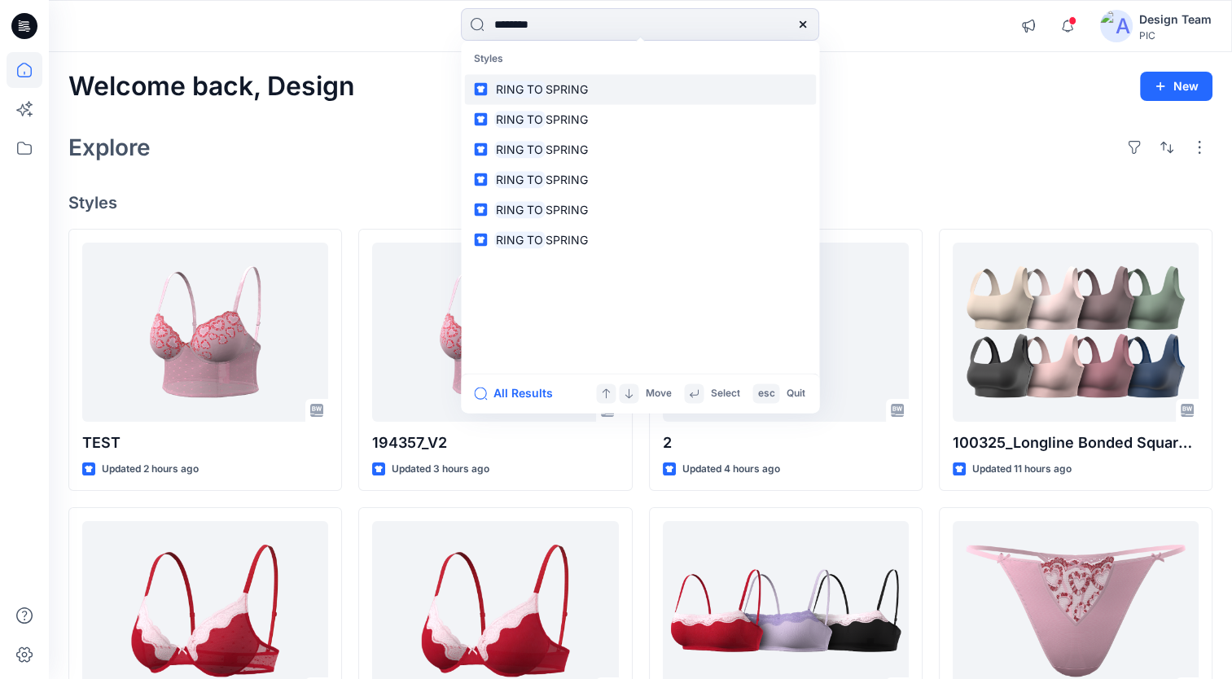
type input "*******"
click at [536, 88] on mark "RING TO" at bounding box center [519, 89] width 52 height 19
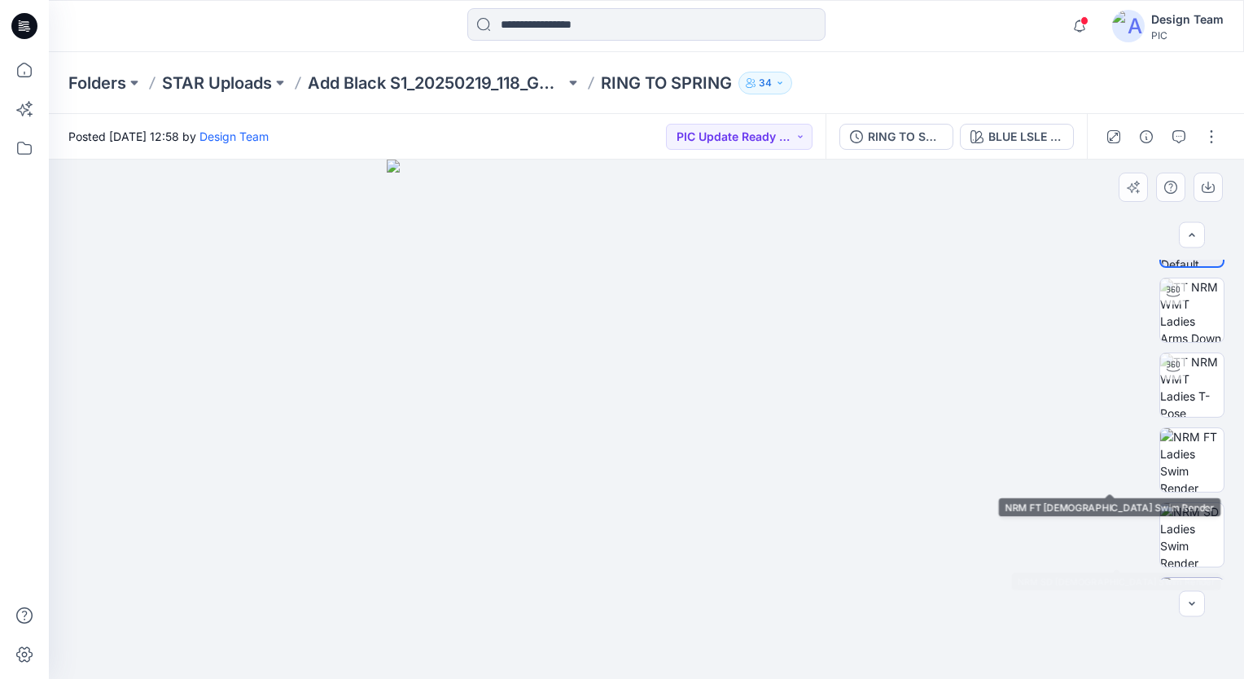
scroll to position [119, 0]
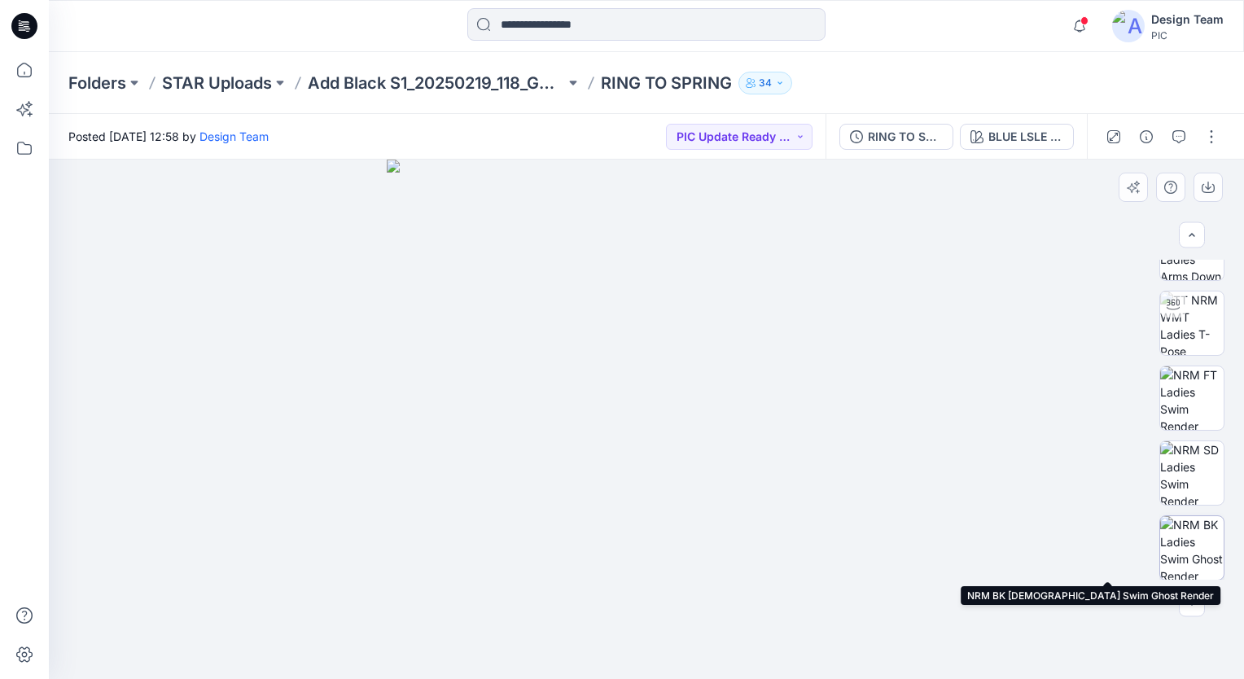
click at [1193, 549] on img at bounding box center [1191, 547] width 63 height 63
